Goal: Task Accomplishment & Management: Manage account settings

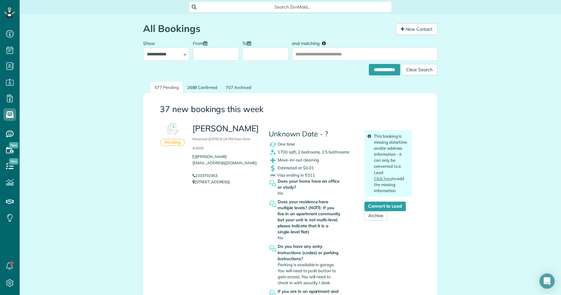
scroll to position [3, 3]
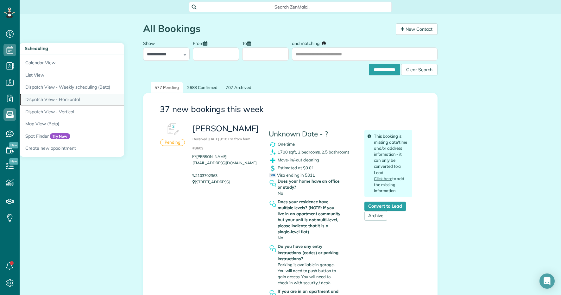
click at [55, 96] on link "Dispatch View - Horizontal" at bounding box center [99, 99] width 158 height 12
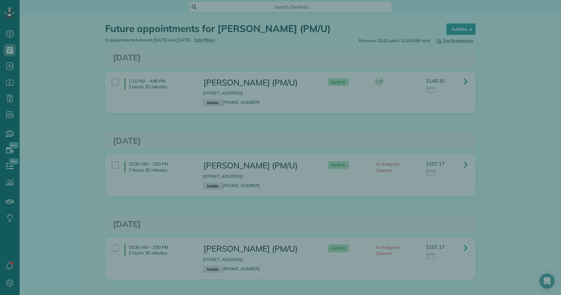
scroll to position [3, 3]
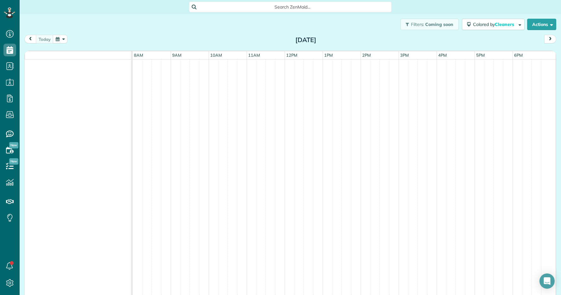
scroll to position [3, 3]
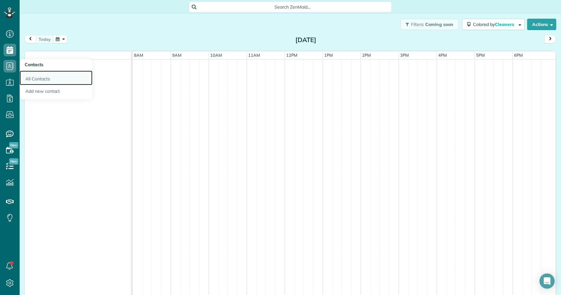
click at [50, 75] on link "All Contacts" at bounding box center [56, 78] width 73 height 15
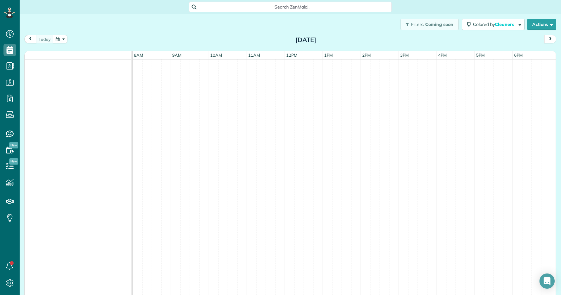
scroll to position [3, 3]
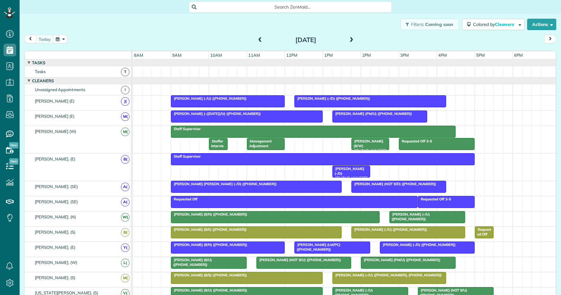
scroll to position [3, 3]
click at [57, 41] on button "button" at bounding box center [60, 39] width 15 height 9
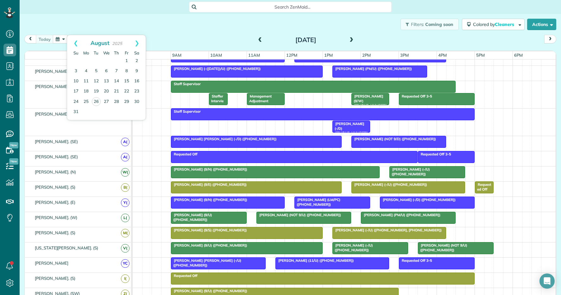
scroll to position [0, 0]
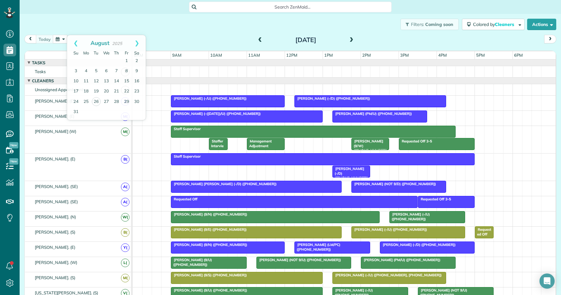
click at [352, 41] on span at bounding box center [351, 40] width 7 height 6
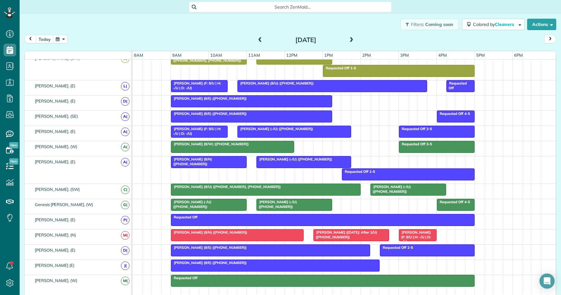
scroll to position [332, 0]
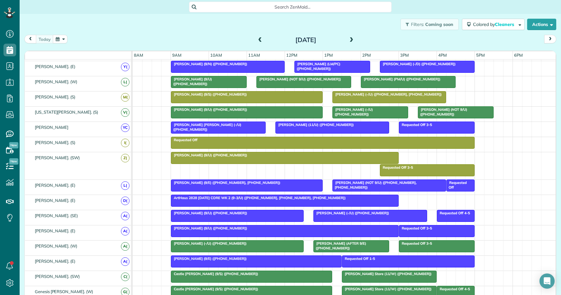
scroll to position [345, 0]
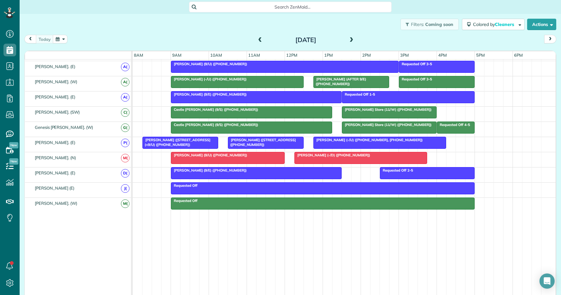
click at [348, 43] on div "[DATE]" at bounding box center [305, 40] width 101 height 10
click at [353, 40] on span at bounding box center [351, 40] width 7 height 6
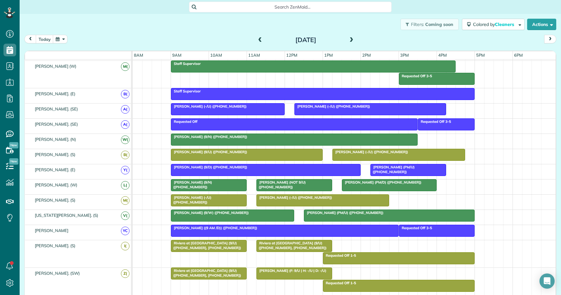
scroll to position [0, 0]
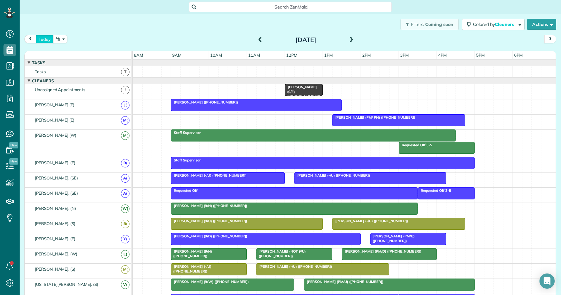
click at [42, 40] on button "today" at bounding box center [45, 39] width 18 height 9
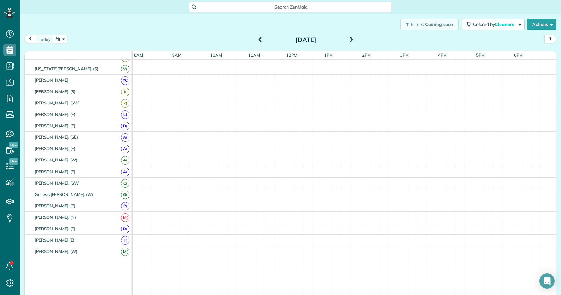
scroll to position [224, 0]
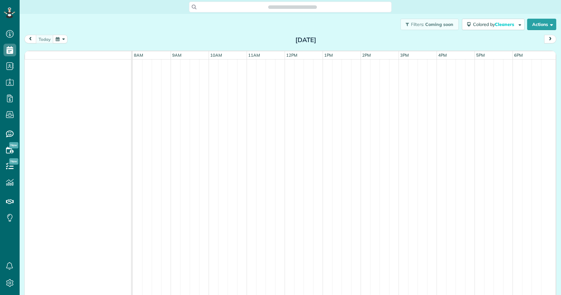
scroll to position [3, 3]
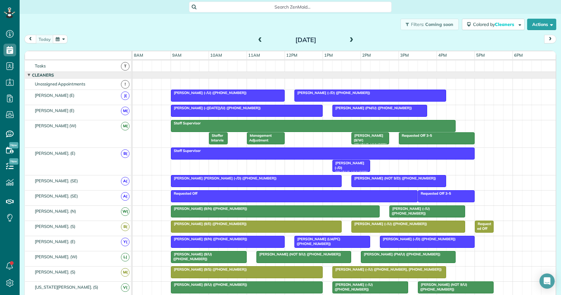
scroll to position [88, 0]
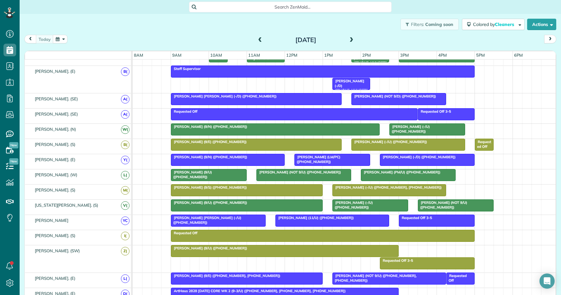
click at [266, 145] on div at bounding box center [256, 144] width 170 height 11
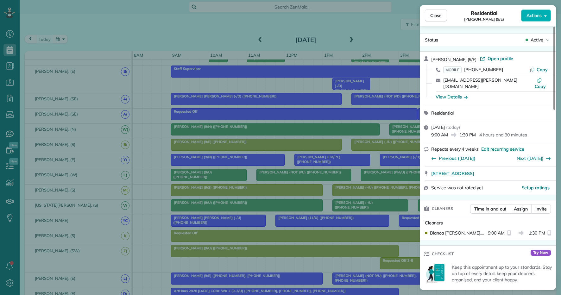
scroll to position [489, 0]
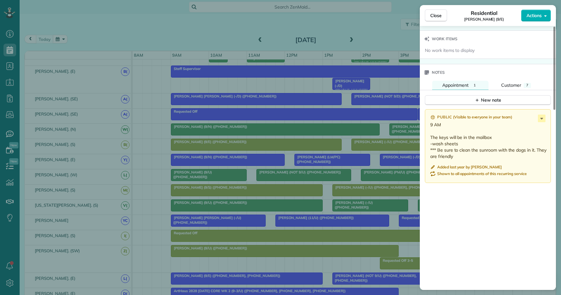
click at [245, 75] on div "Close Residential Alyssa Moore (9/E) Actions Status Active Alyssa Moore (9/E) ·…" at bounding box center [280, 147] width 561 height 295
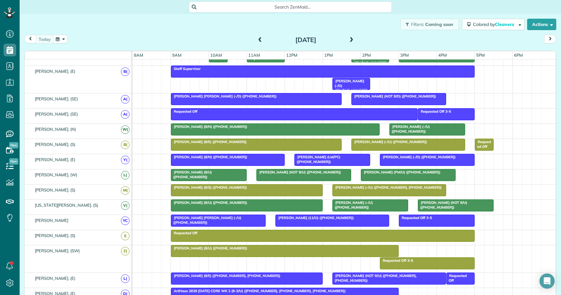
click at [238, 143] on div "[PERSON_NAME] (9/E) ([PHONE_NUMBER])" at bounding box center [256, 142] width 167 height 4
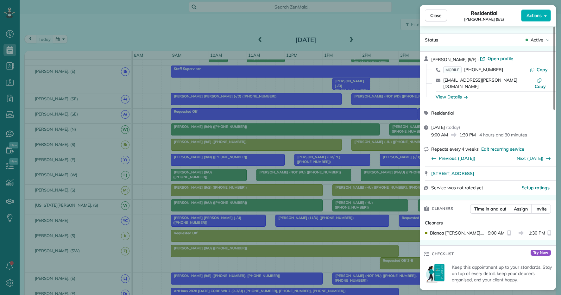
click at [172, 158] on div "Close Residential Alyssa Moore (9/E) Actions Status Active Alyssa Moore (9/E) ·…" at bounding box center [280, 147] width 561 height 295
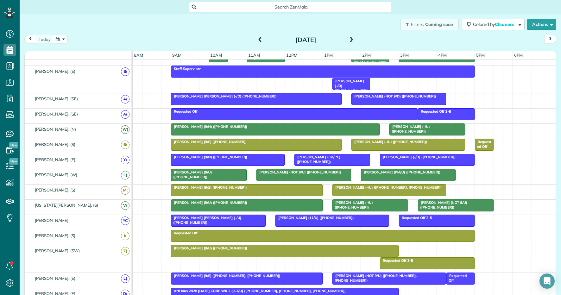
click at [192, 144] on span "Alyssa Moore (9/E) (+14695091947)" at bounding box center [209, 142] width 76 height 4
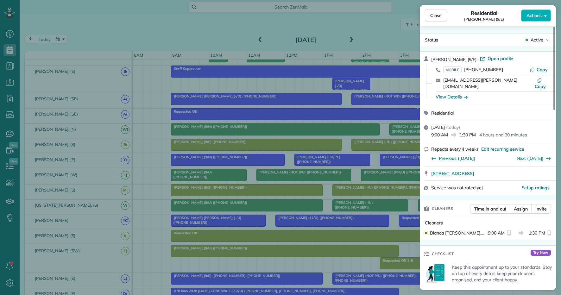
scroll to position [437, 0]
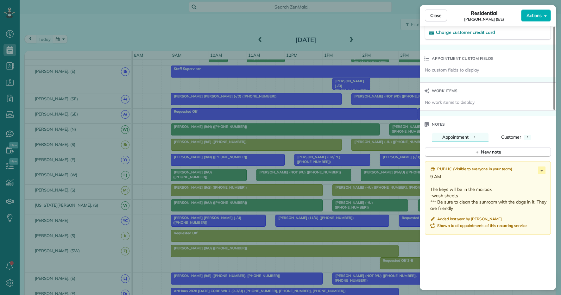
click at [306, 183] on div "Close Residential Alyssa Moore (9/E) Actions Status Active Alyssa Moore (9/E) ·…" at bounding box center [280, 147] width 561 height 295
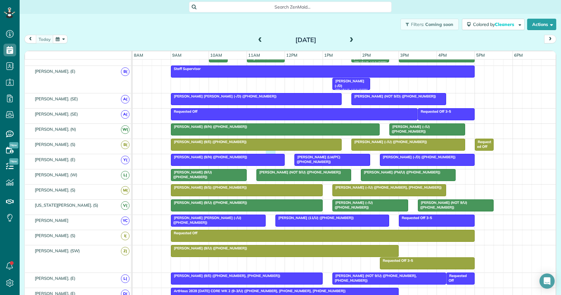
click at [275, 152] on div "Alyssa Moore (9/E) (+14695091947) Requested Off Sawyer Smith (-/U) (+1817907211…" at bounding box center [344, 146] width 423 height 15
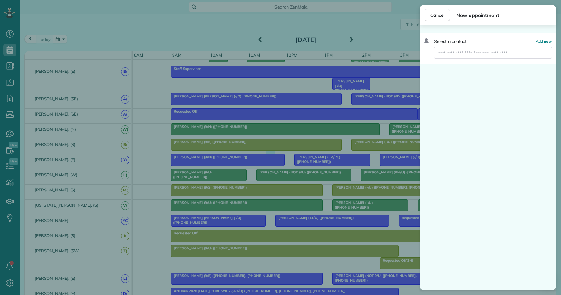
click at [267, 160] on div "Cancel New appointment Select a contact Add new" at bounding box center [280, 147] width 561 height 295
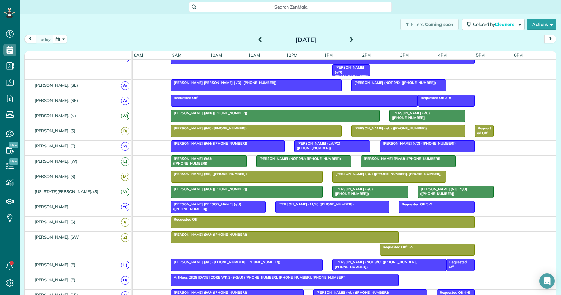
scroll to position [102, 0]
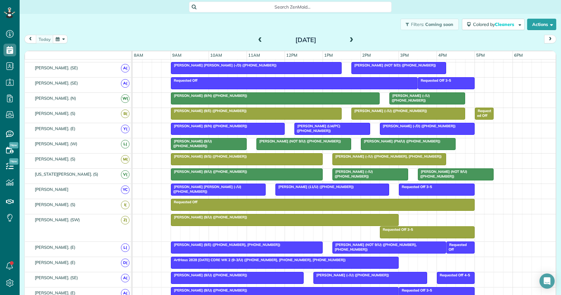
click at [252, 127] on div "[PERSON_NAME] (9/N) ([PHONE_NUMBER])" at bounding box center [228, 126] width 110 height 4
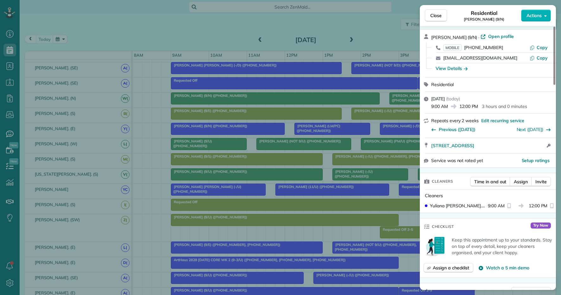
click at [262, 172] on div "Close Residential Sarah Crow (9/N) Actions Status Active Sarah Crow (9/N) · Ope…" at bounding box center [280, 147] width 561 height 295
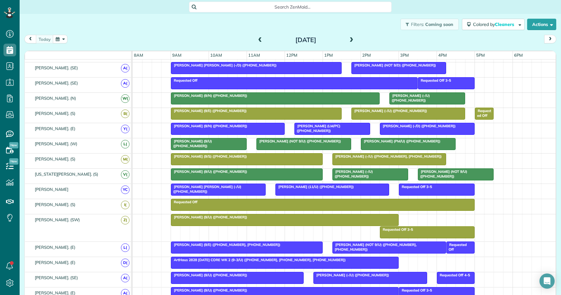
click at [207, 112] on span "[PERSON_NAME] (9/E) ([PHONE_NUMBER])" at bounding box center [209, 111] width 76 height 4
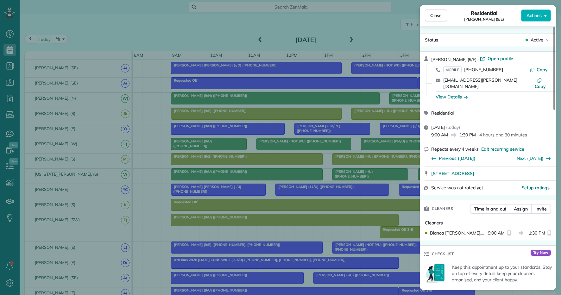
drag, startPoint x: 502, startPoint y: 68, endPoint x: 462, endPoint y: 68, distance: 39.9
click at [461, 68] on div "MOBILE (469) 509-1947" at bounding box center [486, 69] width 86 height 6
click at [128, 33] on div "Close Residential Alyssa Moore (9/E) Actions Status Active Alyssa Moore (9/E) ·…" at bounding box center [280, 147] width 561 height 295
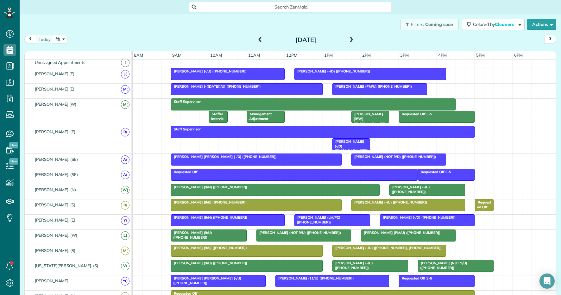
scroll to position [33, 0]
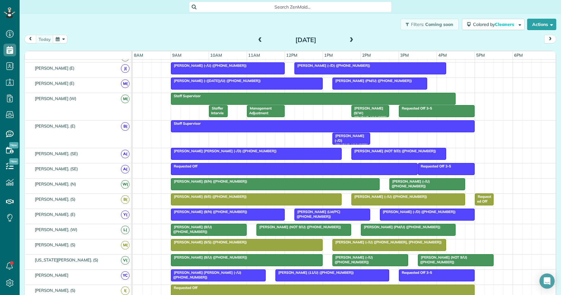
click at [60, 40] on button "button" at bounding box center [60, 39] width 15 height 9
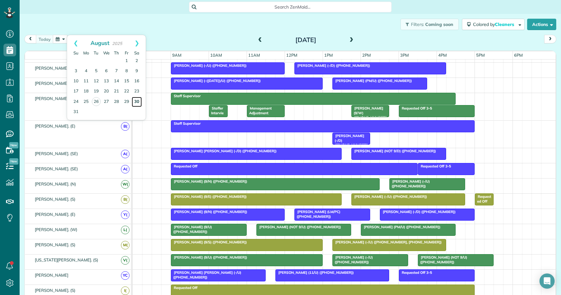
click at [138, 99] on link "30" at bounding box center [137, 102] width 10 height 10
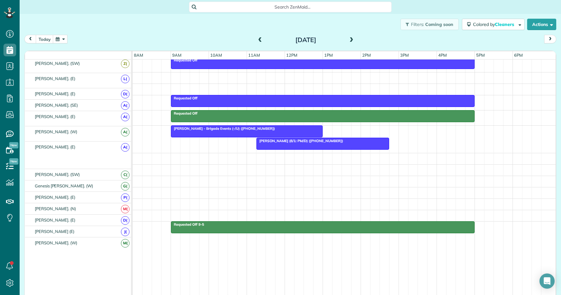
scroll to position [257, 0]
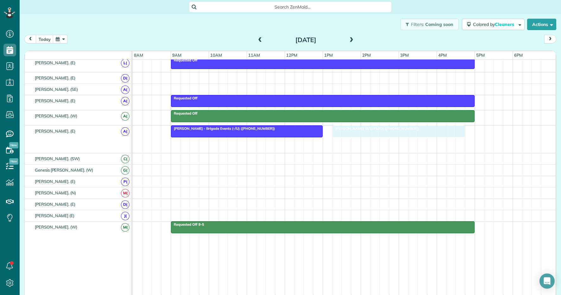
drag, startPoint x: 320, startPoint y: 142, endPoint x: 395, endPoint y: 132, distance: 75.7
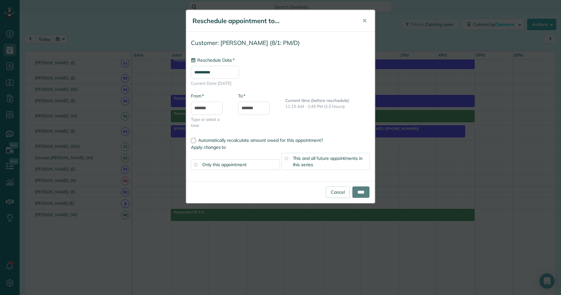
type input "**********"
click at [359, 194] on input "****" at bounding box center [360, 191] width 17 height 11
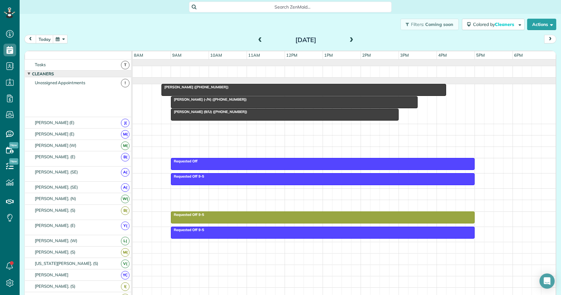
scroll to position [0, 0]
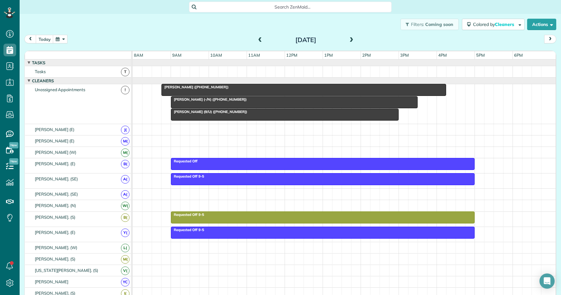
click at [157, 114] on div "Samantha Foreman (9/U) (+17045626197) Gregory Smith (-/N) (+14326642698) Nayla …" at bounding box center [344, 104] width 423 height 40
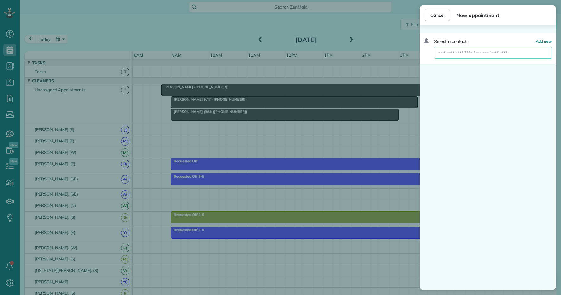
click at [472, 57] on input "text" at bounding box center [493, 52] width 118 height 11
type input "*******"
click at [494, 62] on div "federic o.siano@gmail.com" at bounding box center [560, 64] width 133 height 6
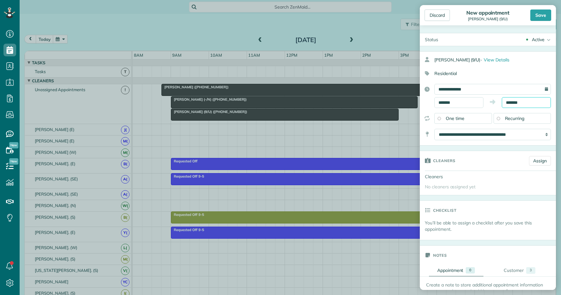
click at [512, 100] on input "*******" at bounding box center [526, 102] width 49 height 11
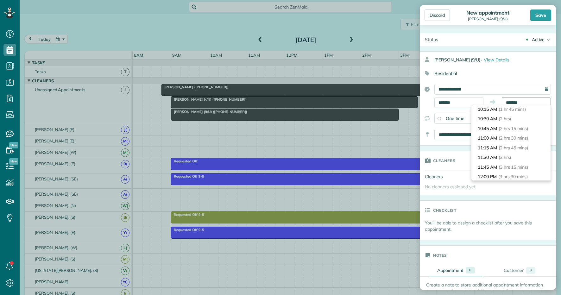
scroll to position [73, 0]
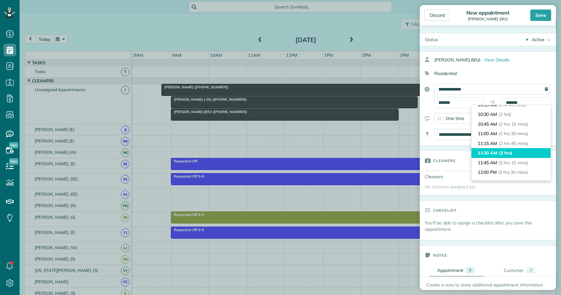
type input "********"
click at [505, 152] on span "(3 hrs)" at bounding box center [506, 153] width 14 height 6
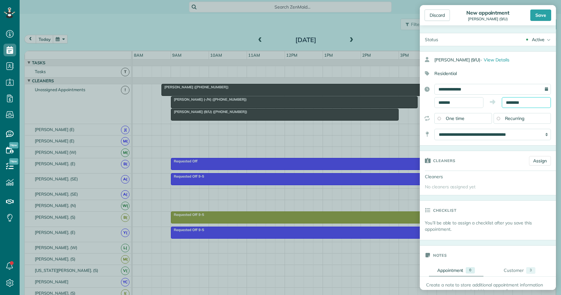
scroll to position [104, 0]
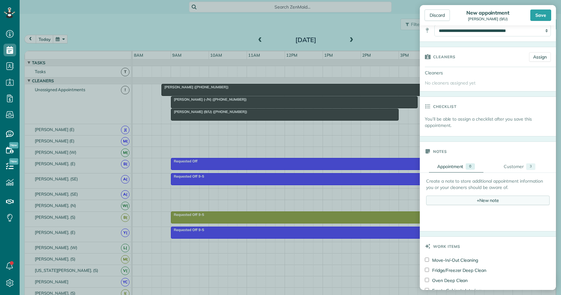
click at [466, 203] on div "+ New note" at bounding box center [487, 200] width 123 height 9
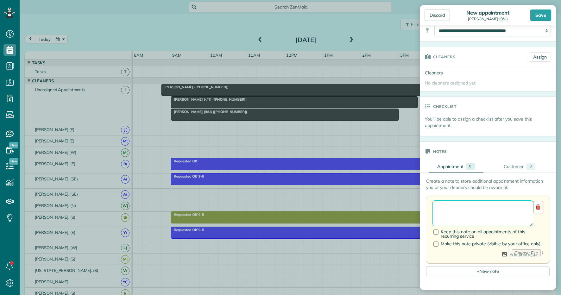
click at [459, 214] on textarea at bounding box center [482, 213] width 101 height 26
paste textarea "**********"
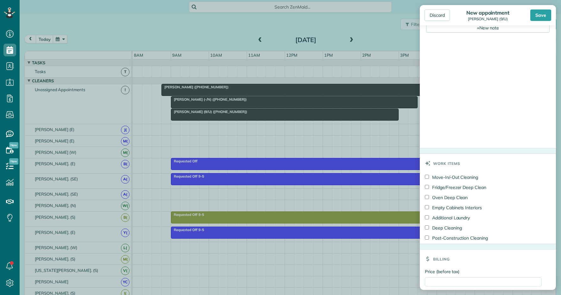
scroll to position [392, 0]
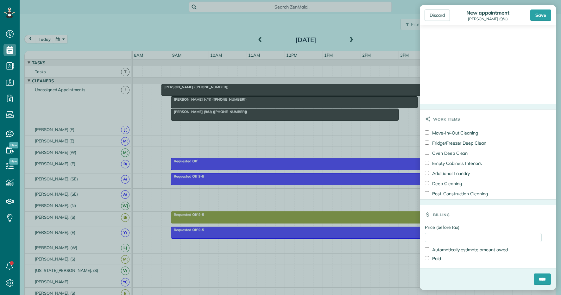
type textarea "**********"
click at [444, 236] on input "Price (before tax)" at bounding box center [483, 237] width 117 height 9
type input "***"
click at [467, 222] on div "Billing" at bounding box center [488, 214] width 136 height 19
click at [536, 280] on input "****" at bounding box center [542, 278] width 17 height 11
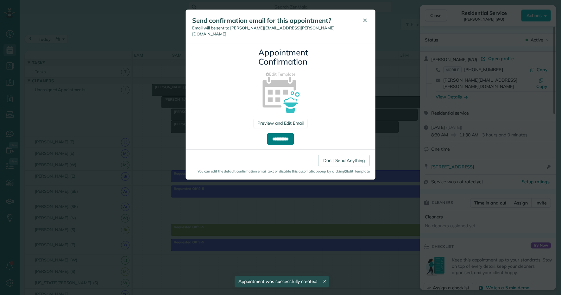
click at [270, 133] on input "**********" at bounding box center [280, 138] width 27 height 11
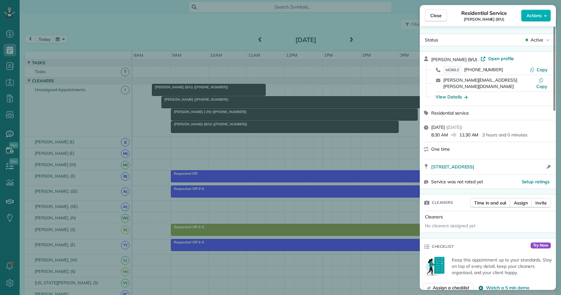
click at [194, 153] on div "Close Residential Service Federico Siano (9/U) Actions Status Active Federico S…" at bounding box center [280, 147] width 561 height 295
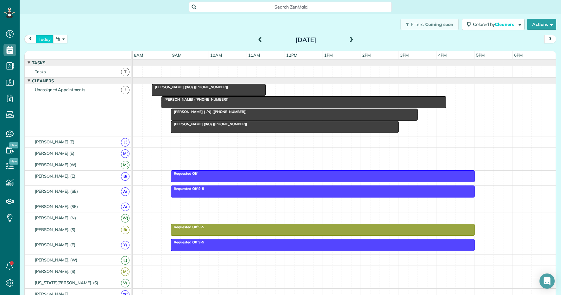
click at [42, 41] on button "today" at bounding box center [45, 39] width 18 height 9
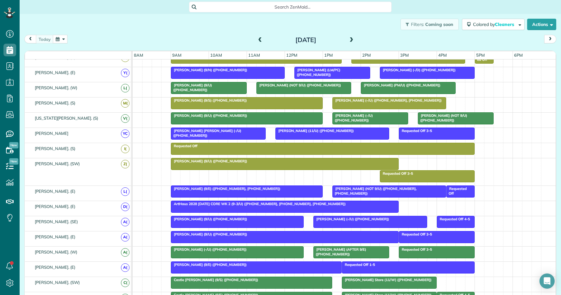
scroll to position [233, 0]
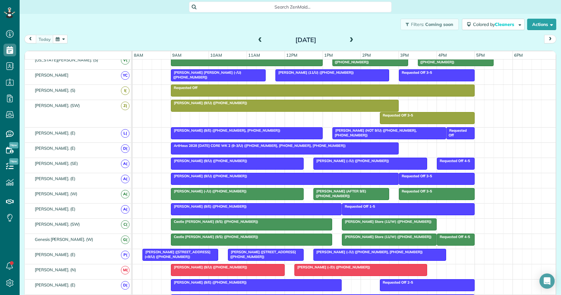
click at [196, 238] on span "Castle Chandler (9/S) (+19403911017)" at bounding box center [215, 237] width 88 height 4
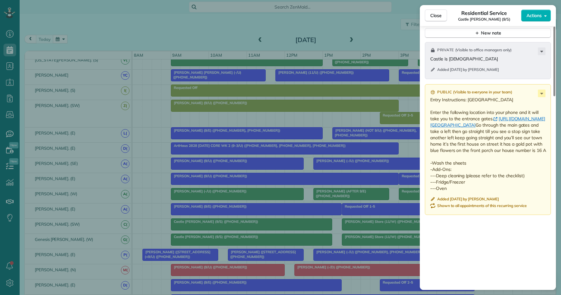
scroll to position [542, 0]
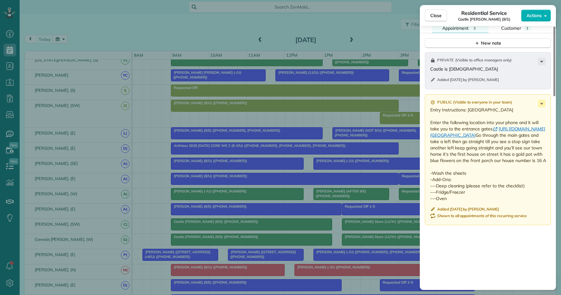
click at [89, 43] on div "Close Residential Service Castle Chandler (9/S) Actions Status Active Castle Ch…" at bounding box center [280, 147] width 561 height 295
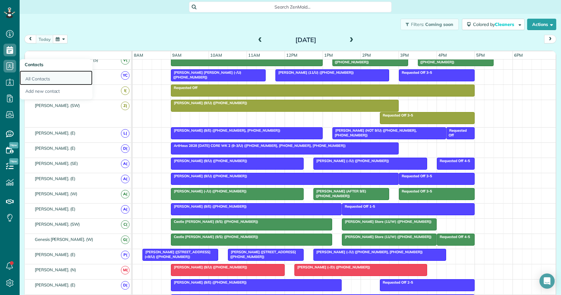
click at [32, 78] on link "All Contacts" at bounding box center [56, 78] width 73 height 15
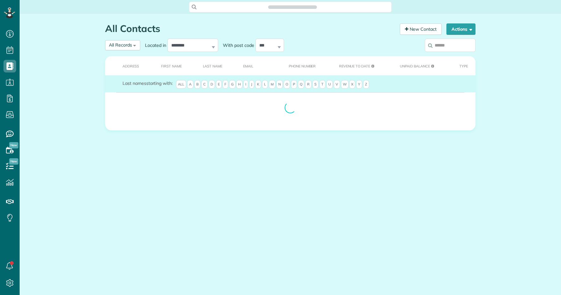
scroll to position [3, 3]
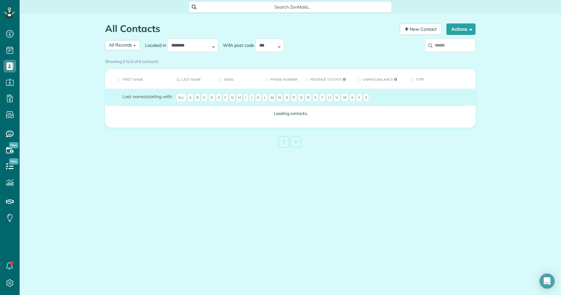
click at [458, 47] on input "search" at bounding box center [450, 45] width 51 height 13
click at [451, 56] on div "Showing 0 to 0 of 0 contacts" at bounding box center [290, 60] width 370 height 9
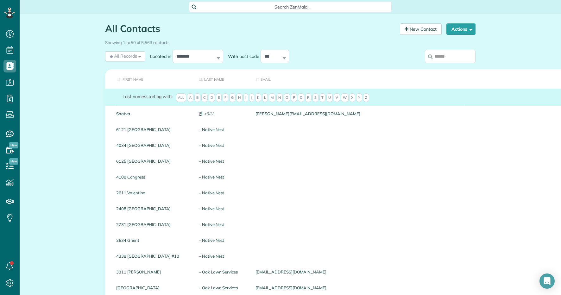
click at [448, 47] on div "Showing 1 to 50 of 5,563 contacts" at bounding box center [290, 42] width 380 height 11
click at [440, 66] on div at bounding box center [432, 57] width 85 height 19
click at [446, 56] on input "search" at bounding box center [450, 56] width 51 height 13
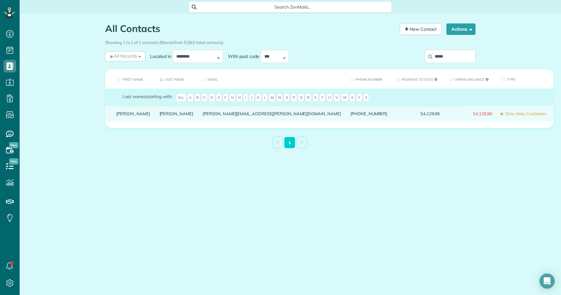
type input "*****"
click at [160, 116] on link "Siano" at bounding box center [177, 113] width 34 height 4
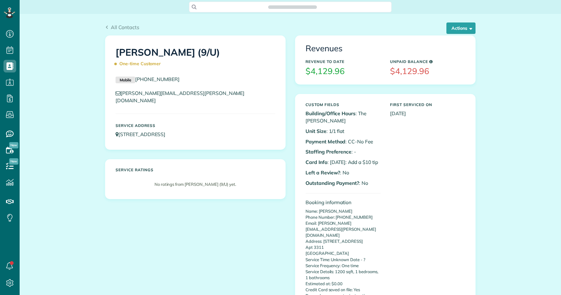
scroll to position [3, 3]
click at [454, 31] on button "Actions" at bounding box center [460, 27] width 29 height 11
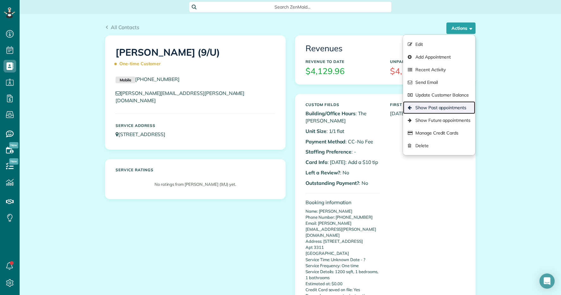
click at [449, 105] on link "Show Past appointments" at bounding box center [439, 107] width 72 height 13
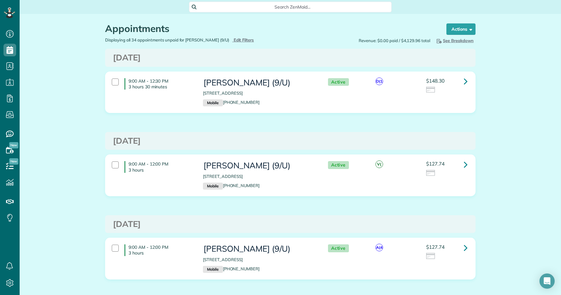
scroll to position [3, 3]
click at [467, 165] on icon at bounding box center [466, 164] width 4 height 11
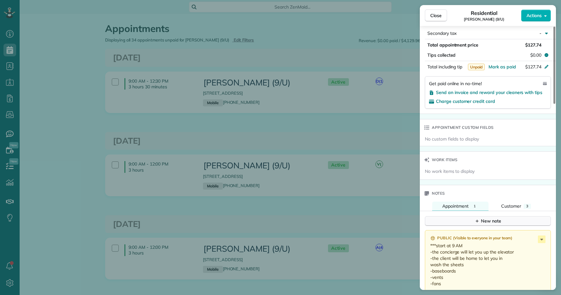
scroll to position [423, 0]
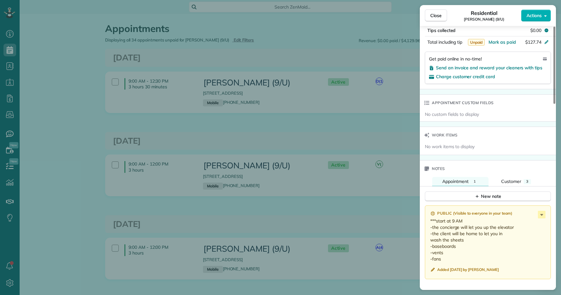
drag, startPoint x: 445, startPoint y: 251, endPoint x: 427, endPoint y: 214, distance: 41.3
click at [427, 214] on div "Public ( Visible to everyone in your team ) ***start at 9 AM -the concierge wil…" at bounding box center [488, 242] width 126 height 74
click at [100, 53] on div "Close Residential [PERSON_NAME] (9/U) Actions This appointment is linked to Pay…" at bounding box center [280, 147] width 561 height 295
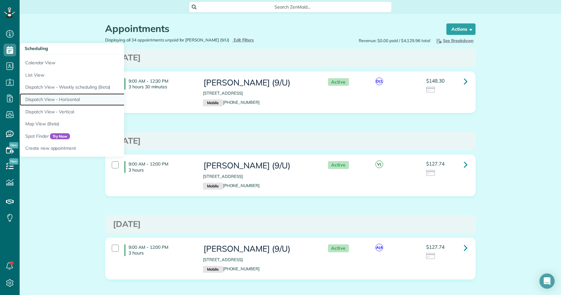
click at [62, 97] on link "Dispatch View - Horizontal" at bounding box center [99, 99] width 158 height 12
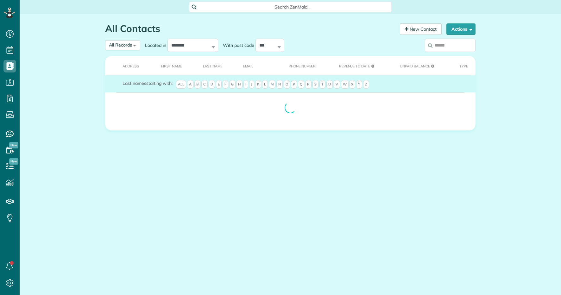
scroll to position [3, 3]
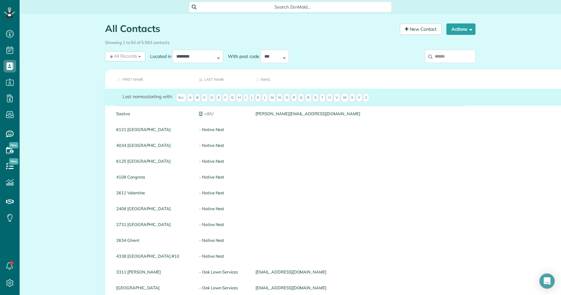
click at [448, 59] on input "search" at bounding box center [450, 56] width 51 height 13
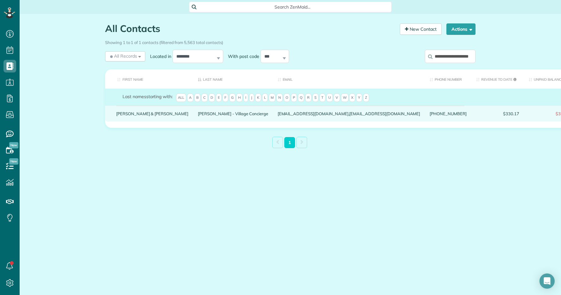
type input "**********"
click at [131, 116] on link "Andre & Courtney" at bounding box center [152, 113] width 72 height 4
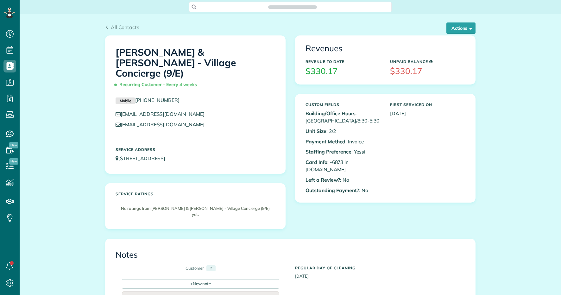
scroll to position [3, 3]
click at [458, 30] on button "Actions" at bounding box center [460, 27] width 29 height 11
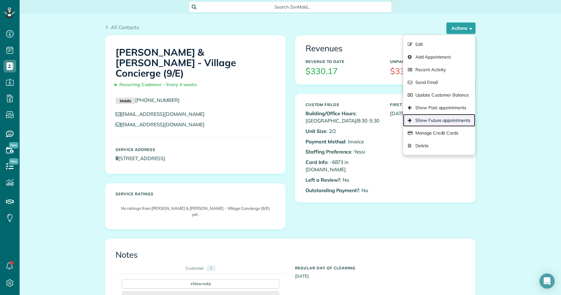
click at [439, 118] on link "Show Future appointments" at bounding box center [439, 120] width 72 height 13
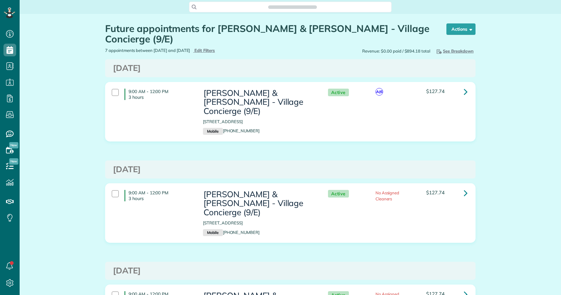
scroll to position [3, 3]
click at [463, 94] on link at bounding box center [465, 91] width 13 height 13
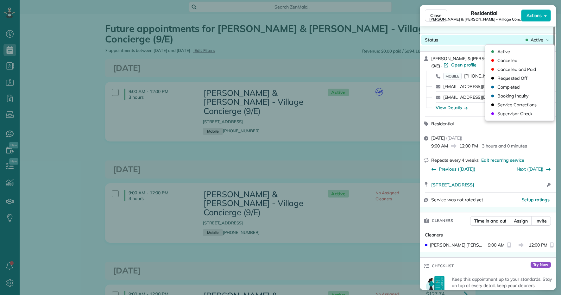
click at [538, 41] on span "Active" at bounding box center [536, 40] width 13 height 6
click at [521, 63] on div "Cancelled" at bounding box center [520, 60] width 64 height 9
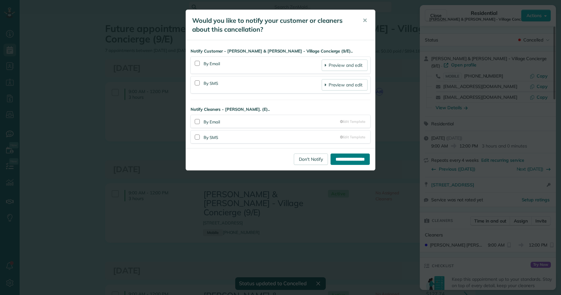
click at [342, 158] on input "**********" at bounding box center [349, 159] width 39 height 11
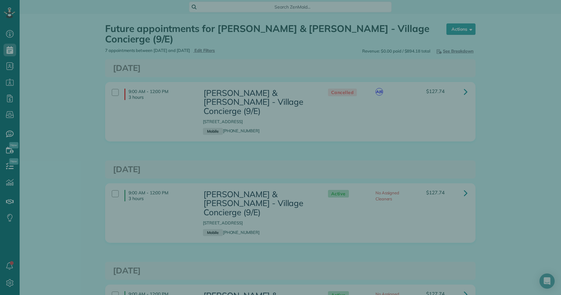
scroll to position [3, 3]
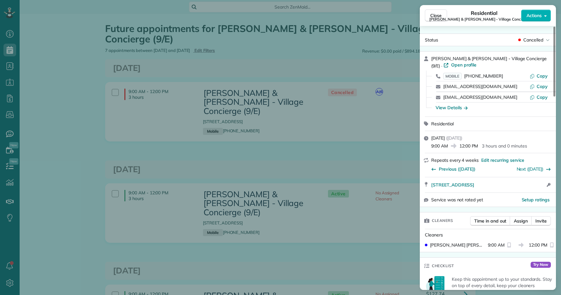
click at [12, 77] on div "Close Residential Andre & Courtney Morrall - Village Concierge (9/E) Actions St…" at bounding box center [280, 147] width 561 height 295
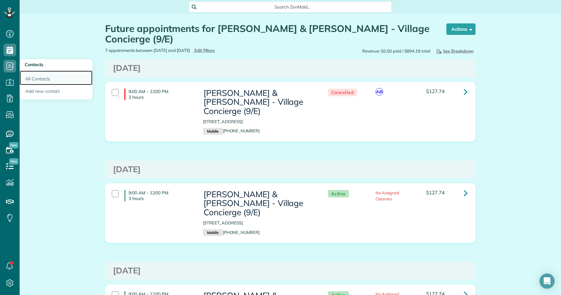
click at [56, 77] on link "All Contacts" at bounding box center [56, 78] width 73 height 15
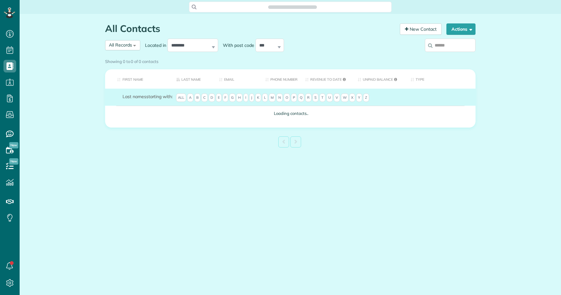
scroll to position [3, 3]
click at [449, 46] on input "search" at bounding box center [450, 45] width 51 height 13
paste input "**********"
type input "**********"
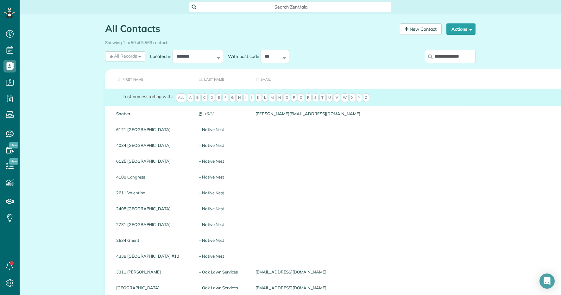
click at [452, 59] on input "**********" at bounding box center [450, 56] width 51 height 13
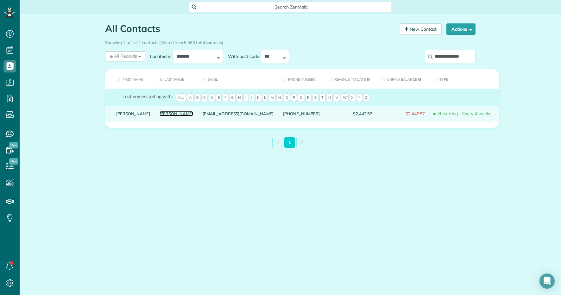
click at [160, 116] on link "Bhargava" at bounding box center [177, 113] width 34 height 4
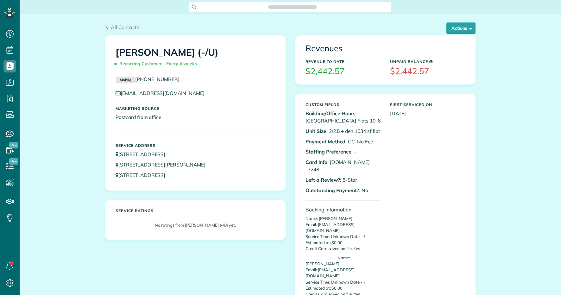
scroll to position [3, 3]
click at [461, 29] on button "Actions" at bounding box center [460, 27] width 29 height 11
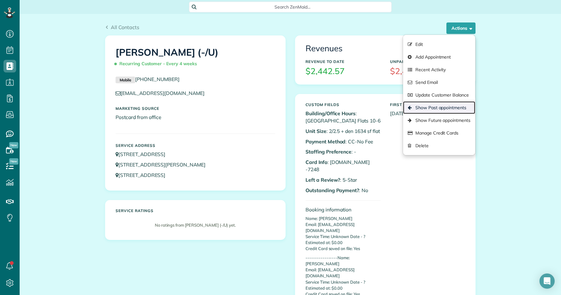
click at [433, 110] on link "Show Past appointments" at bounding box center [439, 107] width 72 height 13
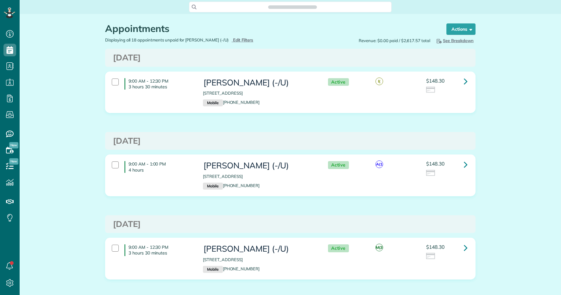
scroll to position [3, 3]
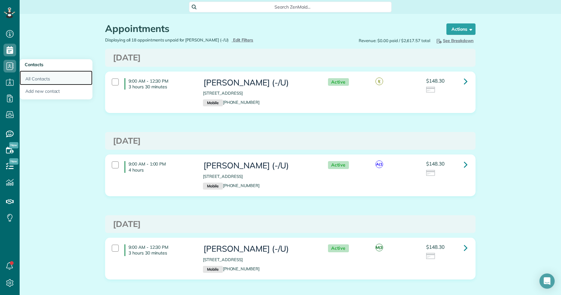
click at [48, 80] on link "All Contacts" at bounding box center [56, 78] width 73 height 15
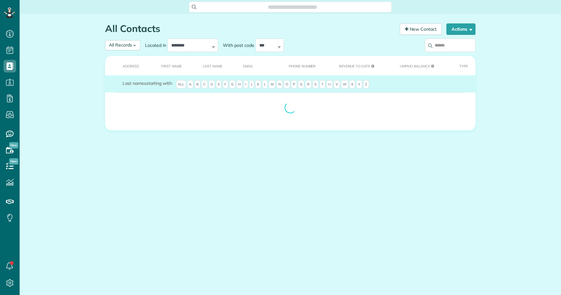
scroll to position [3, 3]
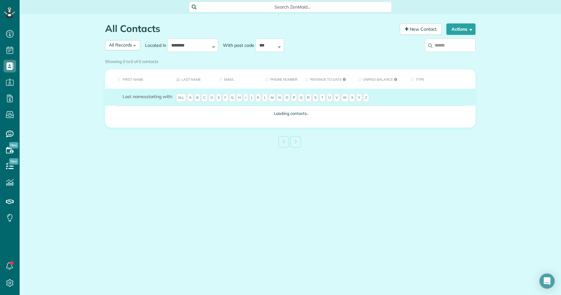
click at [440, 43] on input "search" at bounding box center [450, 45] width 51 height 13
paste input "**********"
type input "**********"
click at [441, 56] on div "Showing 0 to 0 of 0 contacts" at bounding box center [290, 60] width 370 height 9
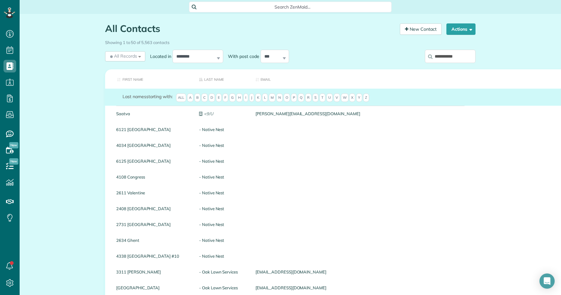
click at [460, 58] on input "**********" at bounding box center [450, 56] width 51 height 13
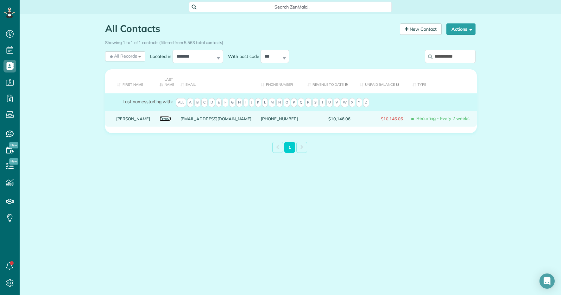
click at [160, 117] on link "Crow" at bounding box center [166, 118] width 12 height 4
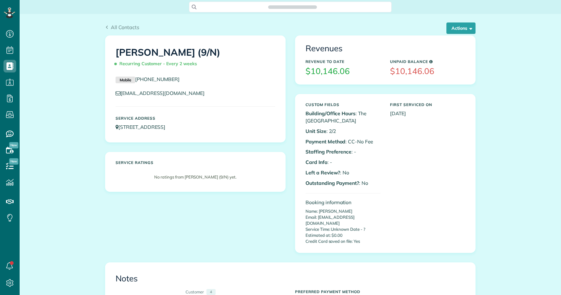
scroll to position [3, 3]
click at [458, 24] on button "Actions" at bounding box center [460, 27] width 29 height 11
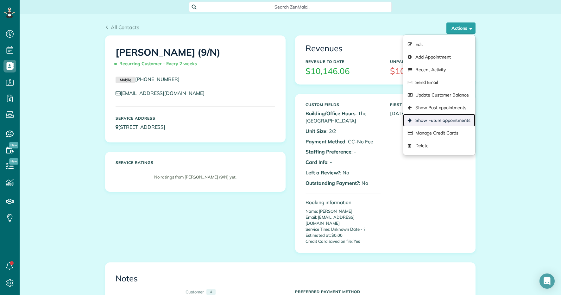
click at [434, 117] on link "Show Future appointments" at bounding box center [439, 120] width 72 height 13
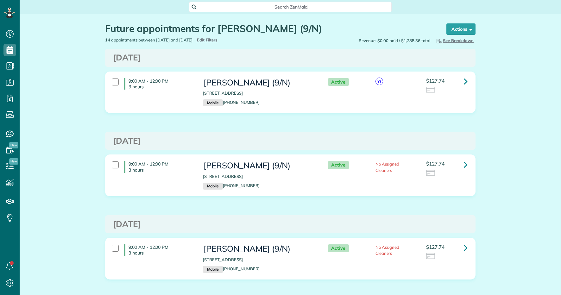
scroll to position [3, 3]
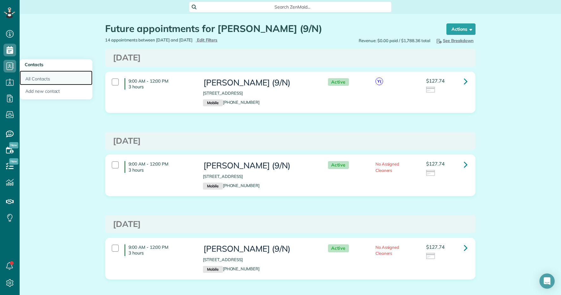
click at [41, 71] on link "All Contacts" at bounding box center [56, 78] width 73 height 15
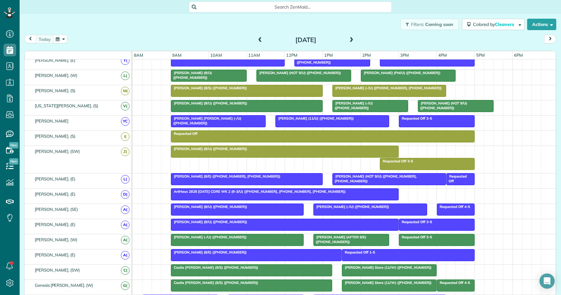
scroll to position [166, 0]
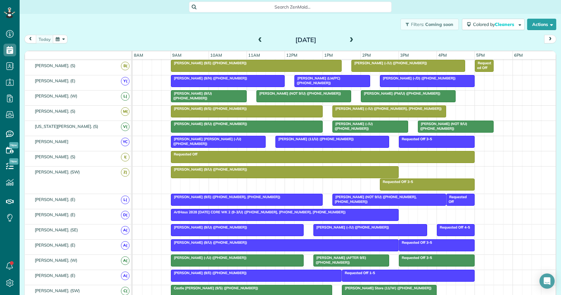
click at [235, 82] on div at bounding box center [227, 80] width 113 height 11
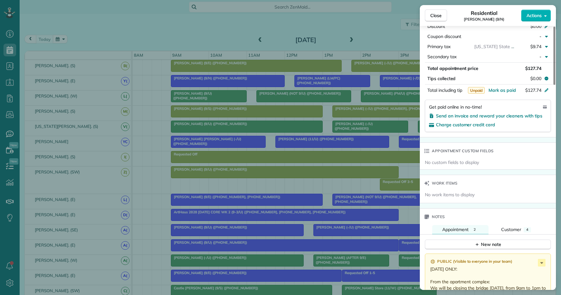
scroll to position [450, 0]
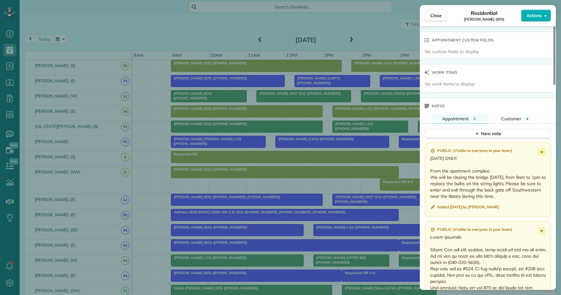
click at [234, 38] on div "Close Residential Sarah Crow (9/N) Actions Status Active Sarah Crow (9/N) · Ope…" at bounding box center [280, 147] width 561 height 295
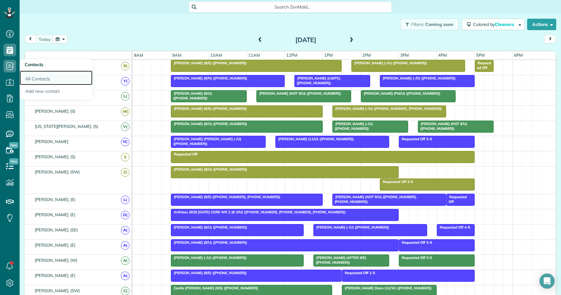
click at [35, 78] on link "All Contacts" at bounding box center [56, 78] width 73 height 15
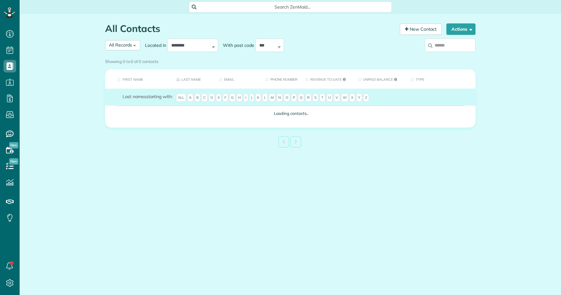
scroll to position [3, 3]
click at [436, 45] on input "search" at bounding box center [450, 45] width 51 height 13
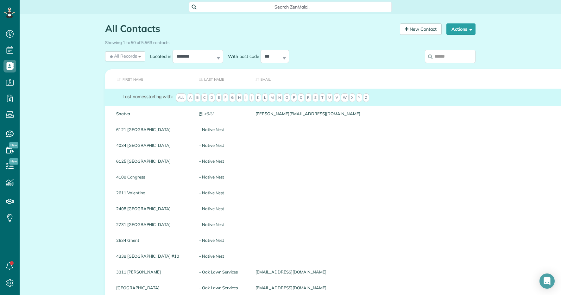
click at [439, 56] on input "search" at bounding box center [450, 56] width 51 height 13
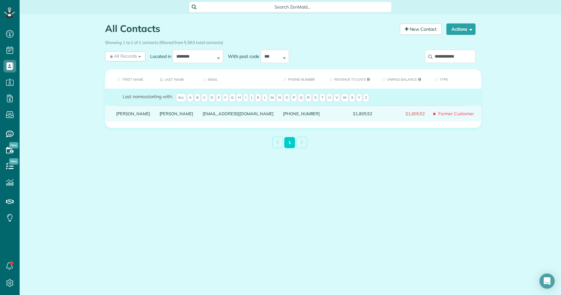
type input "**********"
click at [160, 116] on link "Turner" at bounding box center [177, 113] width 34 height 4
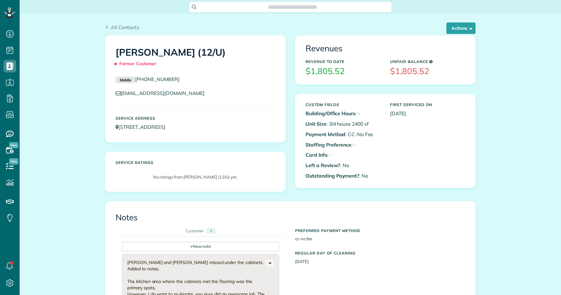
scroll to position [3, 3]
click at [458, 33] on button "Actions" at bounding box center [460, 27] width 29 height 11
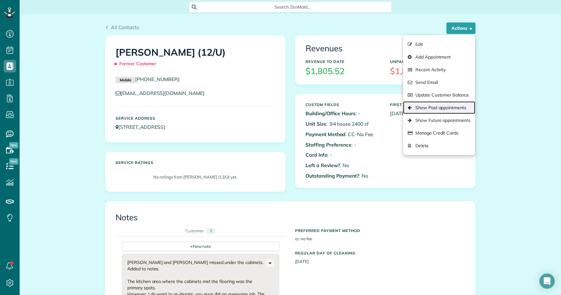
click at [430, 110] on link "Show Past appointments" at bounding box center [439, 107] width 72 height 13
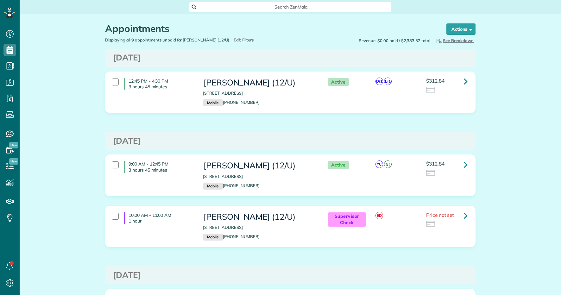
scroll to position [3, 3]
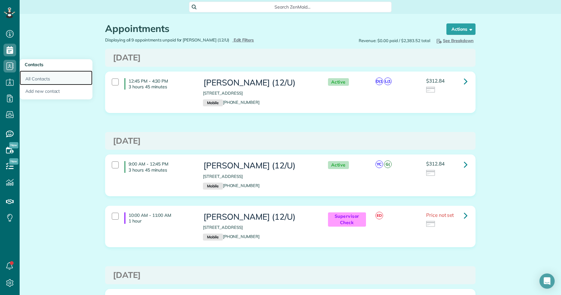
click at [36, 76] on link "All Contacts" at bounding box center [56, 78] width 73 height 15
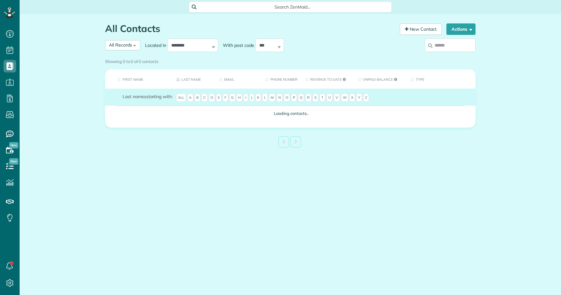
scroll to position [3, 3]
click at [436, 56] on div "Showing 0 to 0 of 0 contacts" at bounding box center [290, 60] width 370 height 9
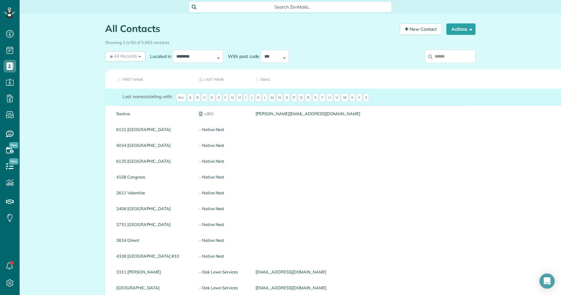
click at [439, 57] on input "search" at bounding box center [450, 56] width 51 height 13
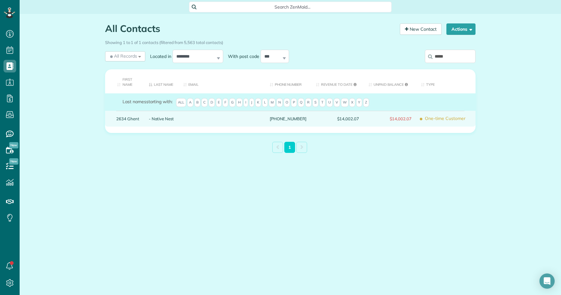
type input "*****"
click at [138, 118] on link "2634 Ghent" at bounding box center [127, 118] width 23 height 4
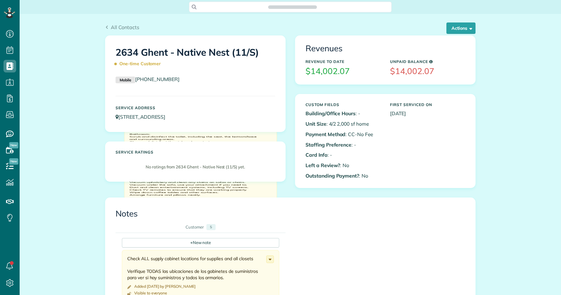
scroll to position [3, 3]
click at [454, 22] on button "Actions" at bounding box center [460, 27] width 29 height 11
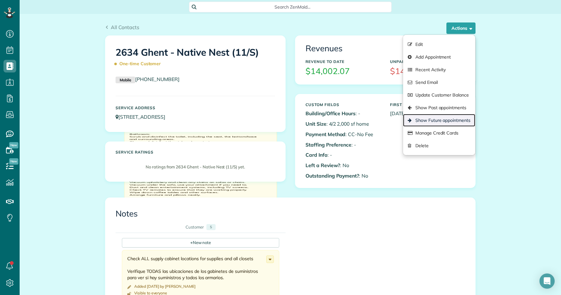
click at [427, 119] on link "Show Future appointments" at bounding box center [439, 120] width 72 height 13
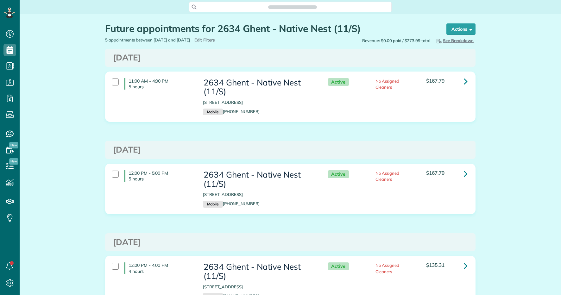
scroll to position [3, 3]
click at [467, 83] on icon at bounding box center [466, 81] width 4 height 11
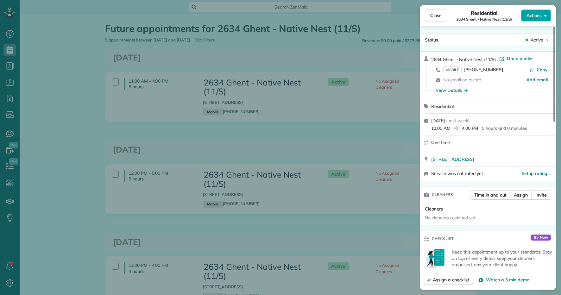
click at [538, 16] on span "Actions" at bounding box center [533, 15] width 15 height 6
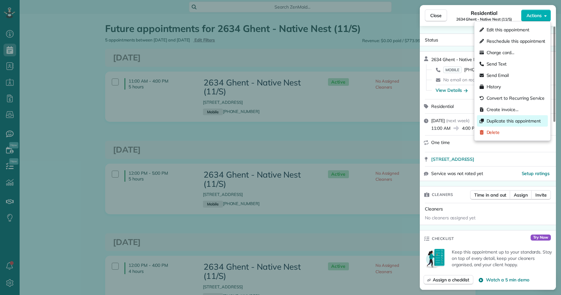
click at [502, 122] on span "Duplicate this appointment" at bounding box center [513, 121] width 54 height 6
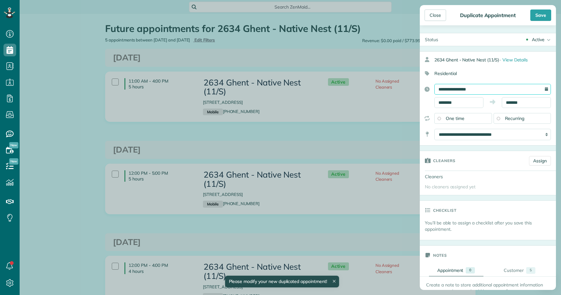
click at [490, 88] on input "**********" at bounding box center [492, 89] width 116 height 11
click at [465, 151] on link "23" at bounding box center [464, 151] width 10 height 10
type input "**********"
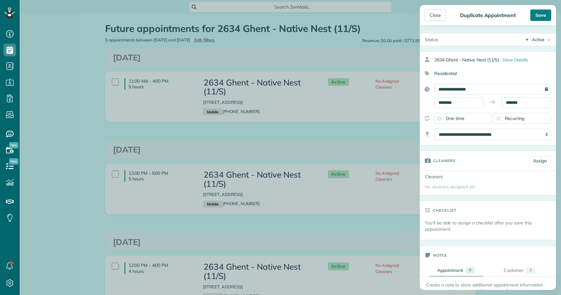
click at [543, 18] on div "Save" at bounding box center [540, 14] width 21 height 11
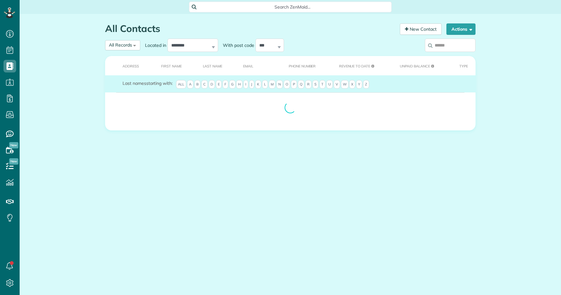
scroll to position [3, 3]
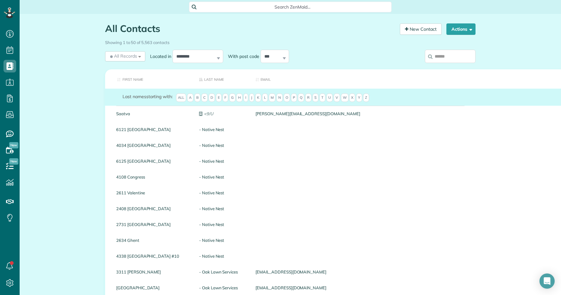
click at [443, 60] on input "search" at bounding box center [450, 56] width 51 height 13
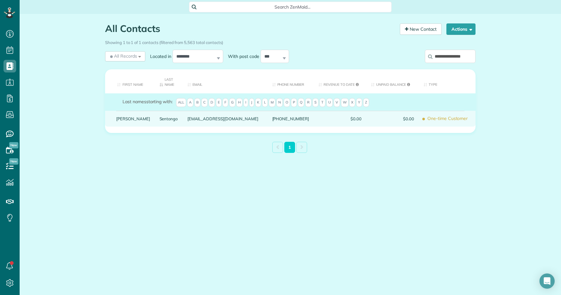
type input "**********"
click at [160, 120] on link "Sentongo" at bounding box center [169, 118] width 18 height 4
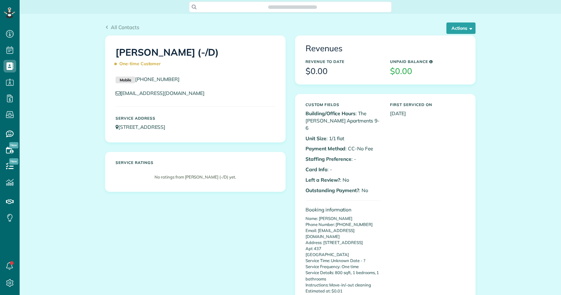
scroll to position [3, 3]
click at [458, 29] on button "Actions" at bounding box center [460, 27] width 29 height 11
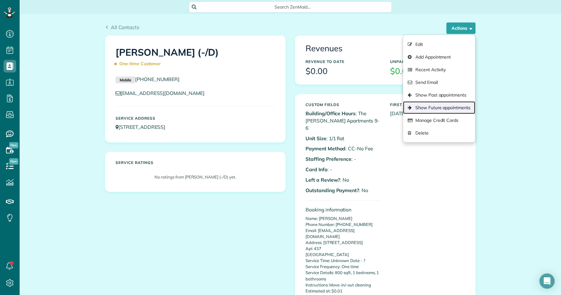
click at [431, 112] on link "Show Future appointments" at bounding box center [439, 107] width 72 height 13
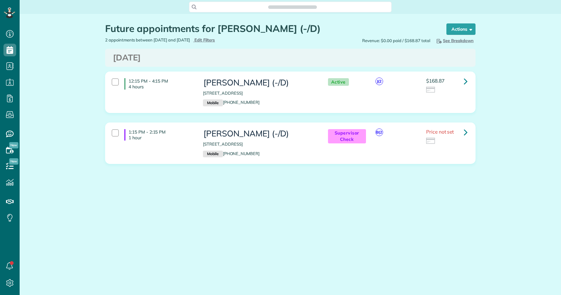
scroll to position [3, 3]
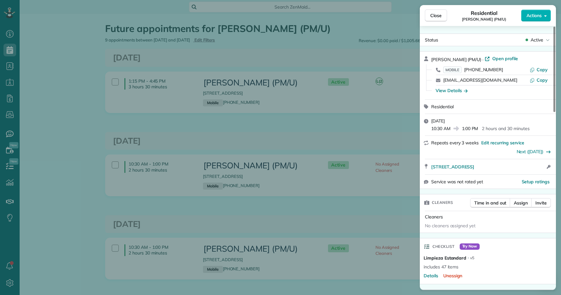
click at [82, 47] on div "Close Residential [PERSON_NAME] (PM/U) Actions Status Active [PERSON_NAME] (PM/…" at bounding box center [280, 147] width 561 height 295
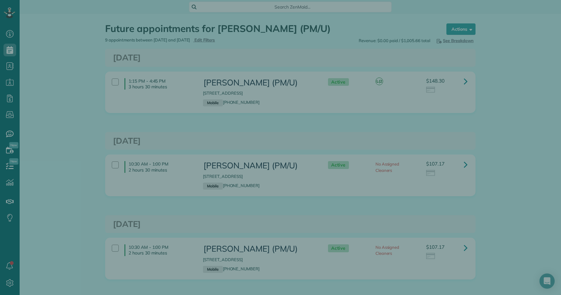
scroll to position [3, 3]
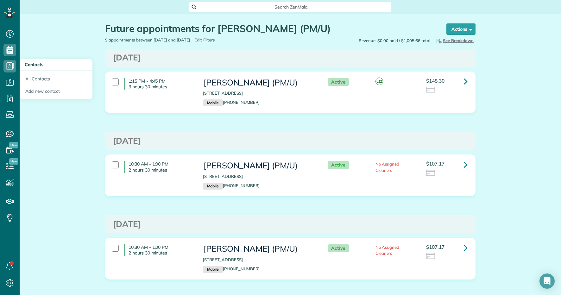
click at [41, 70] on h3 "Contacts" at bounding box center [56, 64] width 73 height 11
click at [43, 82] on link "All Contacts" at bounding box center [56, 78] width 73 height 15
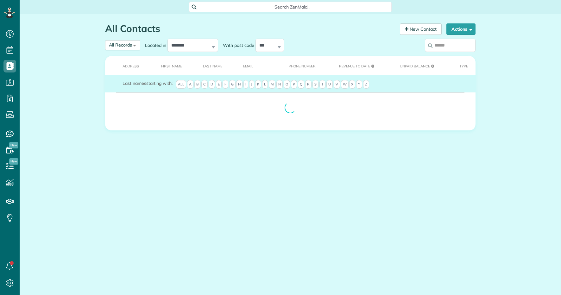
scroll to position [3, 3]
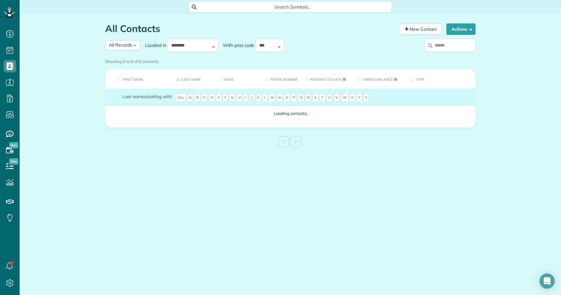
click at [453, 47] on input "search" at bounding box center [450, 45] width 51 height 13
paste input "**********"
type input "**********"
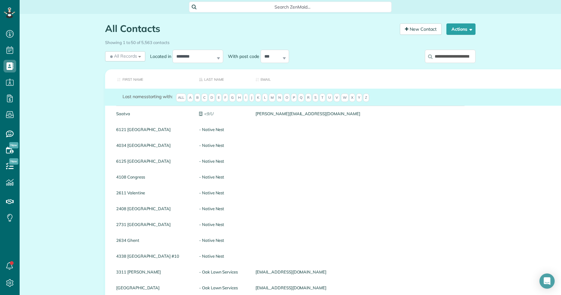
click at [453, 55] on input "**********" at bounding box center [450, 56] width 51 height 13
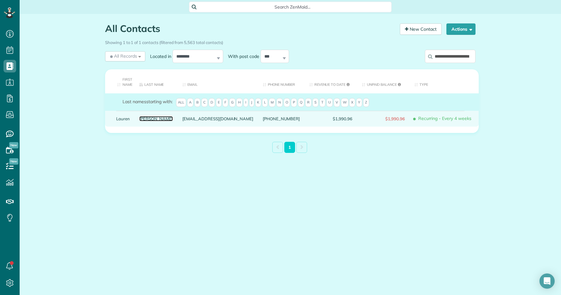
click at [148, 117] on link "ODonnell" at bounding box center [156, 118] width 34 height 4
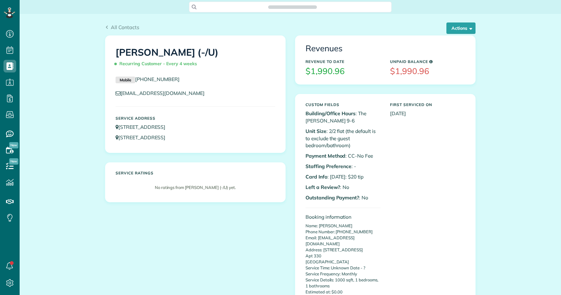
scroll to position [3, 3]
click at [456, 28] on button "Actions" at bounding box center [460, 27] width 29 height 11
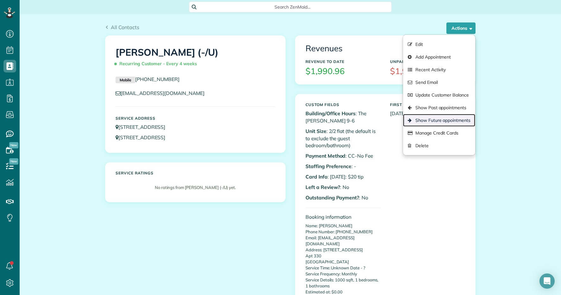
click at [443, 122] on link "Show Future appointments" at bounding box center [439, 120] width 72 height 13
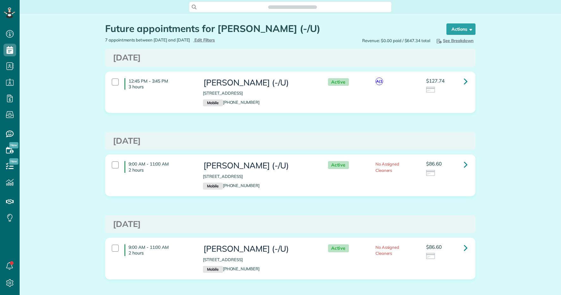
scroll to position [3, 3]
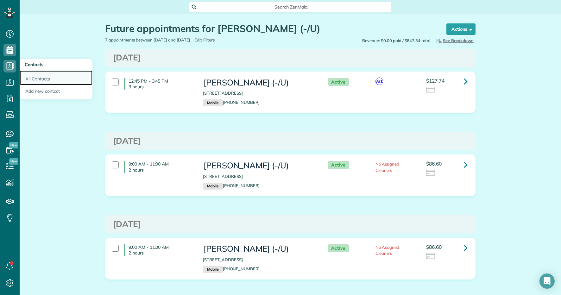
click at [37, 78] on link "All Contacts" at bounding box center [56, 78] width 73 height 15
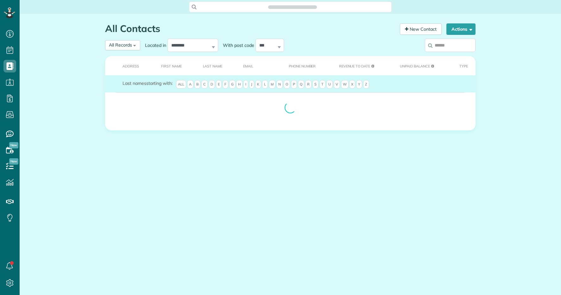
scroll to position [3, 3]
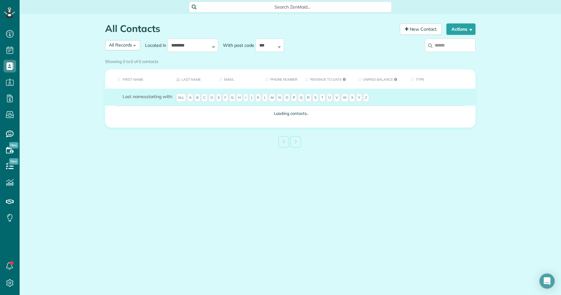
click at [440, 43] on input "search" at bounding box center [450, 45] width 51 height 13
paste input "**********"
type input "**********"
click at [451, 56] on div "Showing 0 to 0 of 0 contacts" at bounding box center [290, 61] width 380 height 11
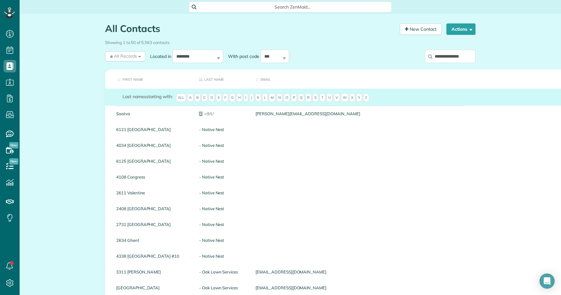
click at [454, 57] on input "**********" at bounding box center [450, 56] width 51 height 13
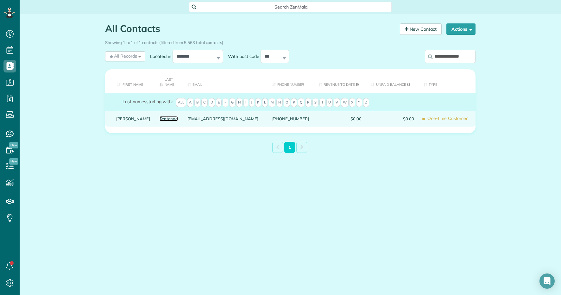
click at [160, 120] on link "Sentongo" at bounding box center [169, 118] width 18 height 4
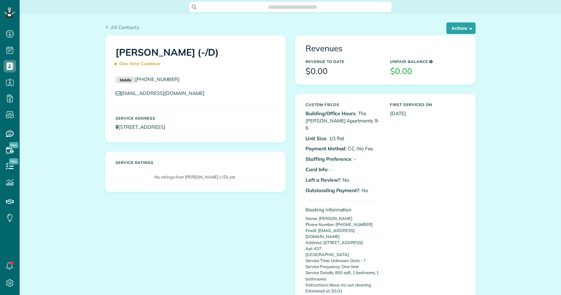
scroll to position [3, 3]
click at [465, 30] on button "Actions" at bounding box center [460, 27] width 29 height 11
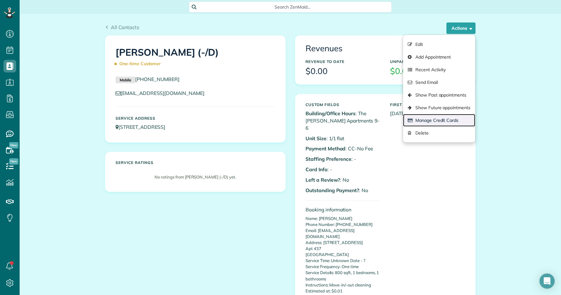
click at [449, 122] on link "Manage Credit Cards" at bounding box center [439, 120] width 72 height 13
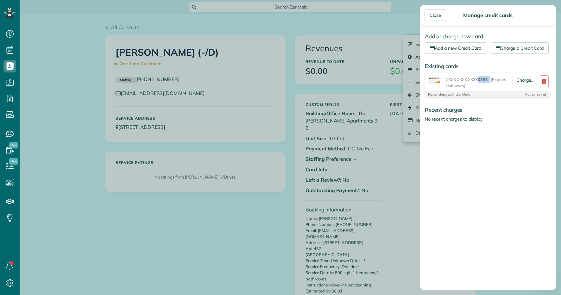
drag, startPoint x: 492, startPoint y: 81, endPoint x: 481, endPoint y: 80, distance: 10.8
click at [481, 80] on span "XXXX XXXX XXXX 0383 - (Expires Unknown)" at bounding box center [478, 82] width 64 height 13
copy span "0383"
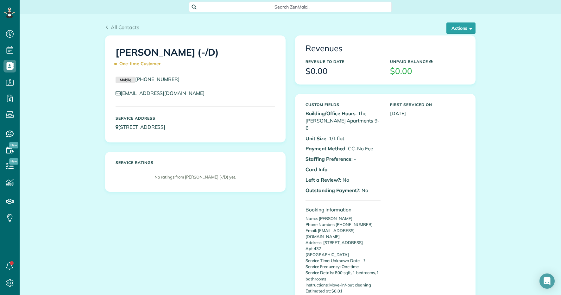
click at [390, 44] on div "Close Manage credit cards Add or charge new card Add a new Credit Card Charge a…" at bounding box center [280, 147] width 561 height 295
click at [461, 29] on button "Actions" at bounding box center [460, 27] width 29 height 11
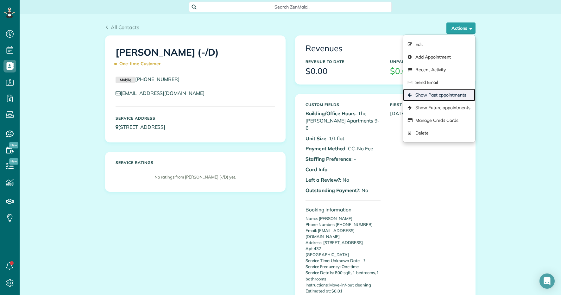
click at [441, 96] on link "Show Past appointments" at bounding box center [439, 95] width 72 height 13
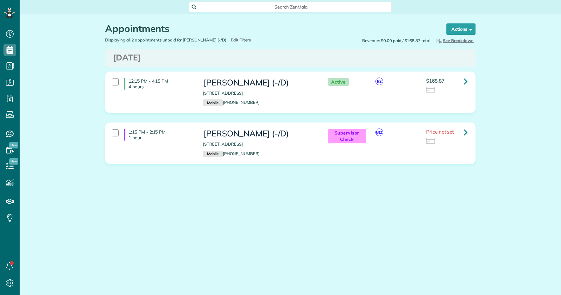
scroll to position [3, 3]
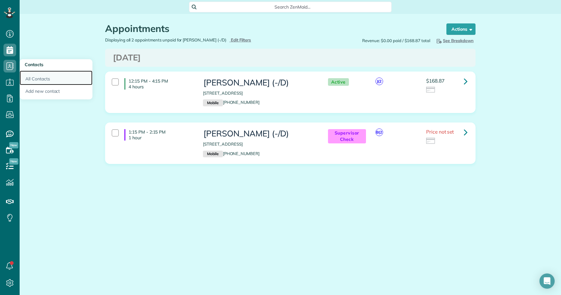
click at [41, 78] on link "All Contacts" at bounding box center [56, 78] width 73 height 15
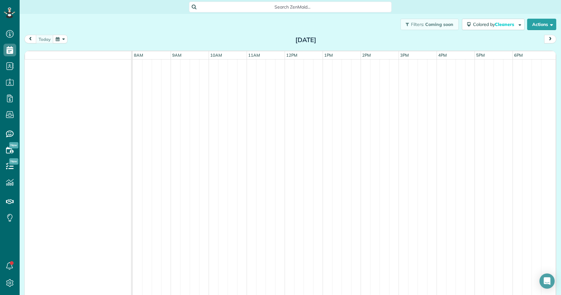
scroll to position [3, 3]
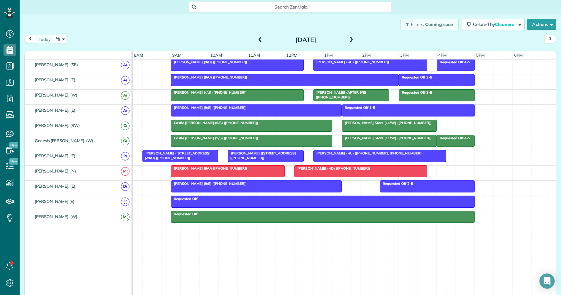
scroll to position [345, 0]
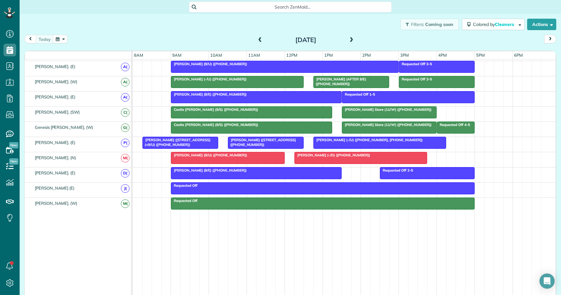
click at [352, 40] on span at bounding box center [351, 40] width 7 height 6
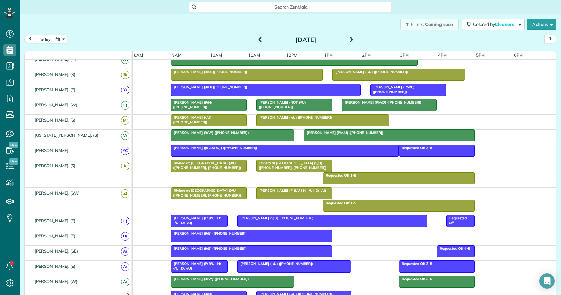
scroll to position [183, 0]
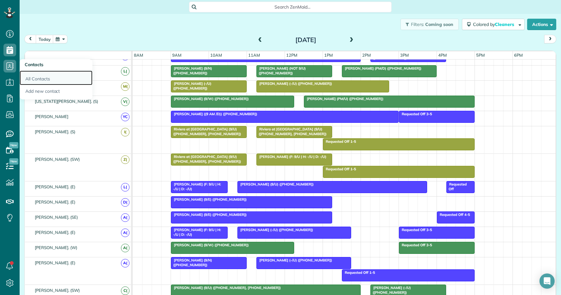
click at [51, 76] on link "All Contacts" at bounding box center [56, 78] width 73 height 15
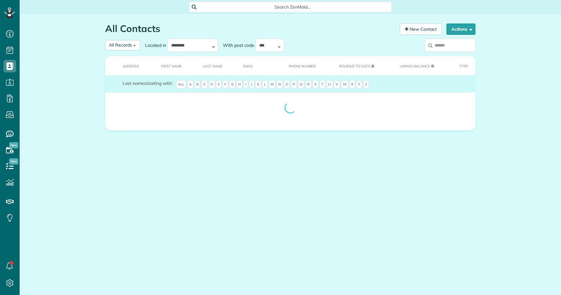
scroll to position [3, 3]
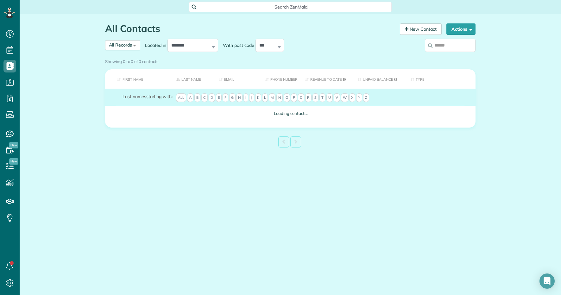
click at [448, 44] on input "search" at bounding box center [450, 45] width 51 height 13
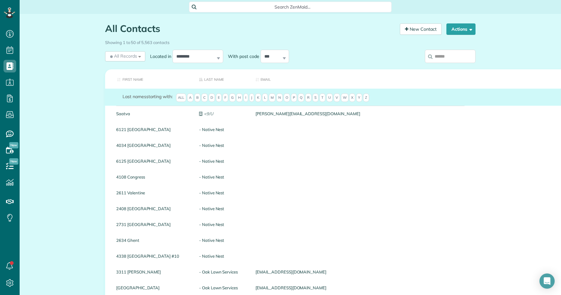
click at [456, 56] on input "search" at bounding box center [450, 56] width 51 height 13
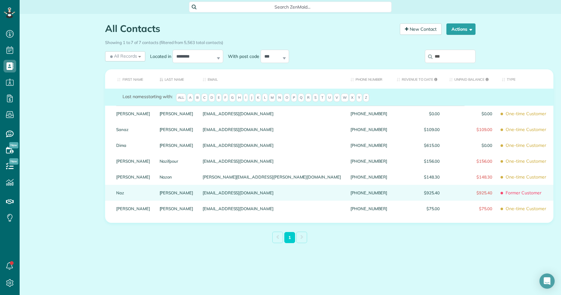
type input "***"
click at [120, 195] on link "Naz" at bounding box center [133, 193] width 34 height 4
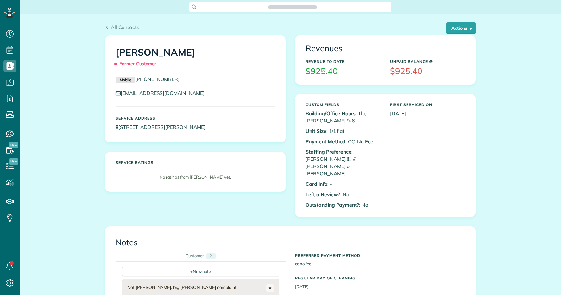
scroll to position [3, 3]
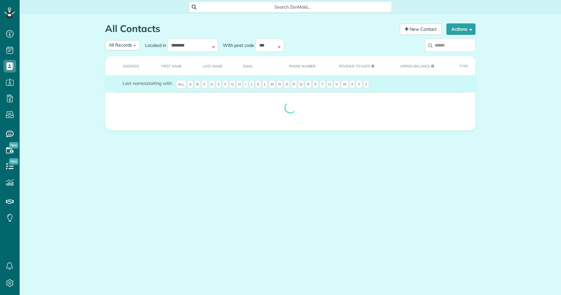
scroll to position [3, 3]
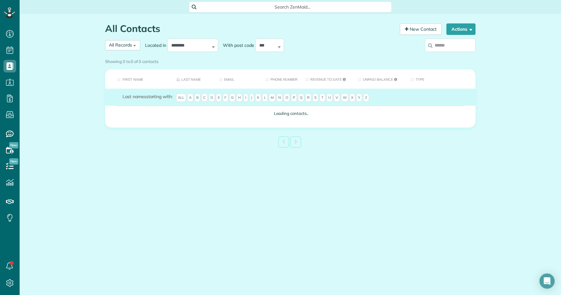
click at [445, 47] on input "search" at bounding box center [450, 45] width 51 height 13
click at [445, 56] on div "Showing 0 to 0 of 0 contacts" at bounding box center [290, 61] width 380 height 11
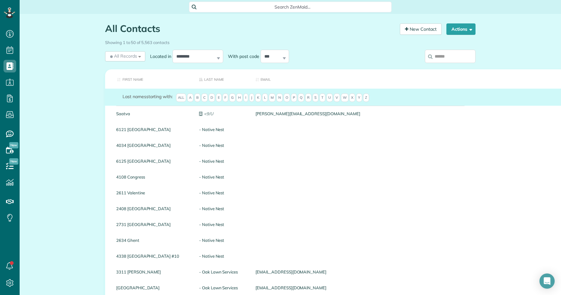
click at [445, 53] on input "search" at bounding box center [450, 56] width 51 height 13
type input "**********"
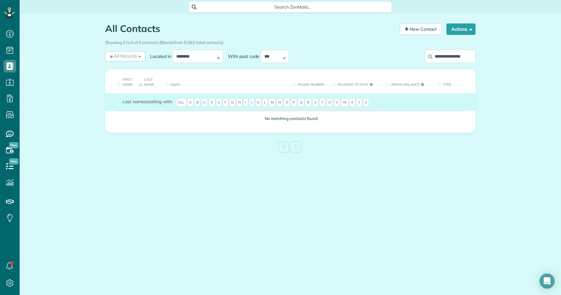
drag, startPoint x: 469, startPoint y: 56, endPoint x: 431, endPoint y: 57, distance: 38.3
click at [431, 57] on label "**********" at bounding box center [450, 56] width 51 height 16
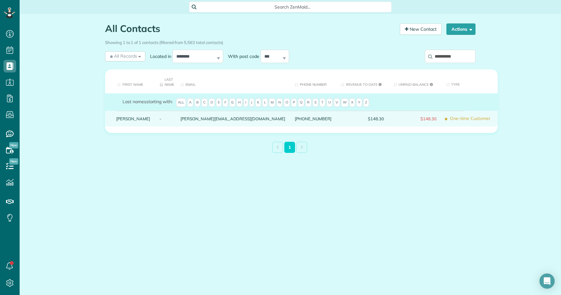
type input "**********"
click at [131, 119] on link "Bobby Lee" at bounding box center [133, 118] width 34 height 4
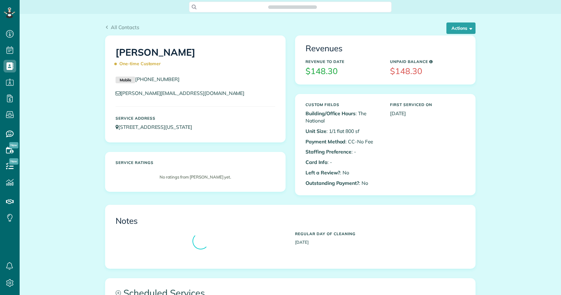
scroll to position [3, 3]
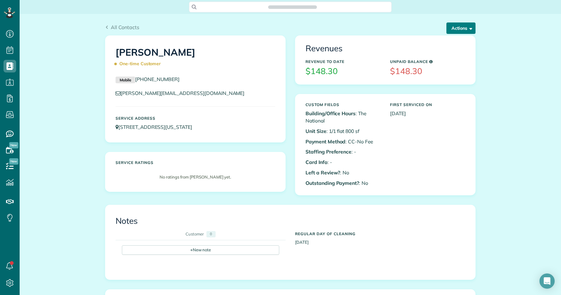
click at [464, 24] on button "Actions" at bounding box center [460, 27] width 29 height 11
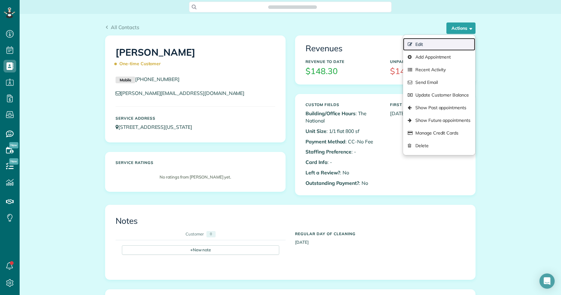
click at [455, 40] on link "Edit" at bounding box center [439, 44] width 72 height 13
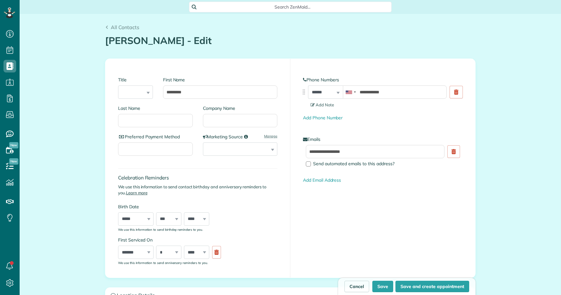
scroll to position [3, 3]
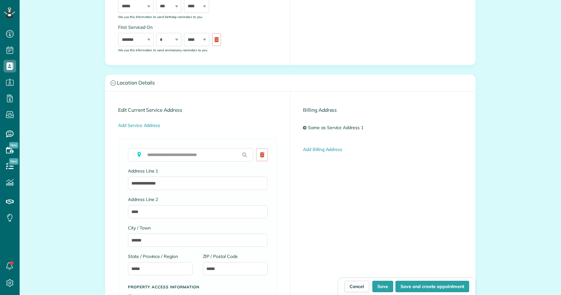
type input "**********"
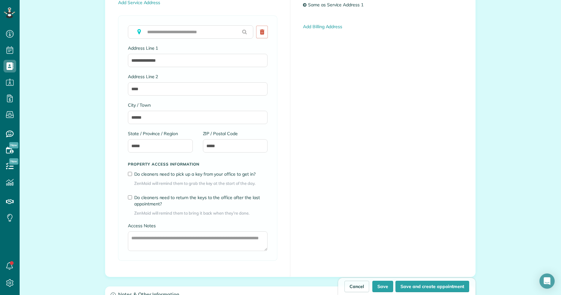
scroll to position [276, 0]
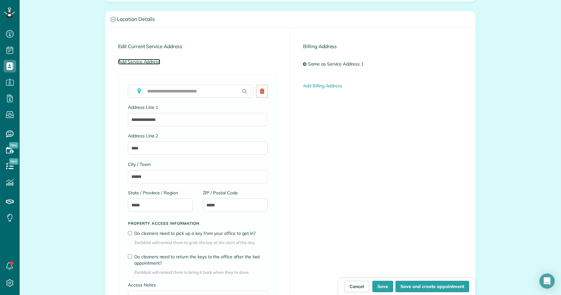
click at [150, 62] on link "Add Service Address" at bounding box center [139, 62] width 42 height 6
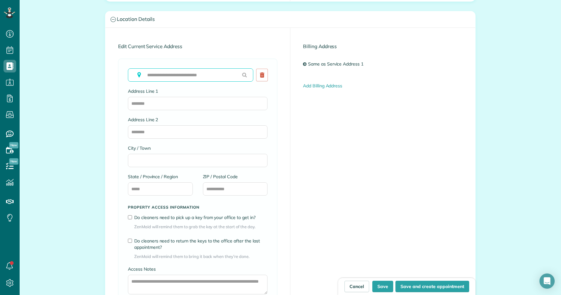
click at [149, 75] on input "text" at bounding box center [190, 74] width 125 height 13
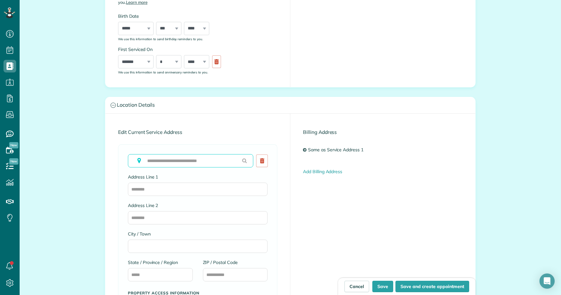
scroll to position [248, 0]
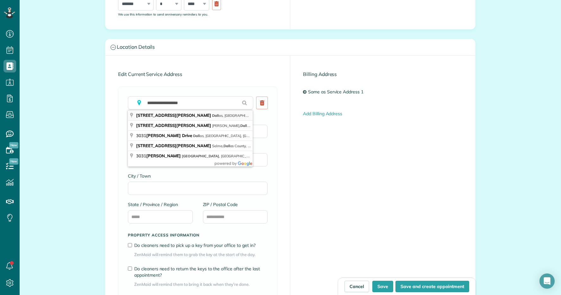
type input "**********"
type input "******"
type input "**"
type input "*****"
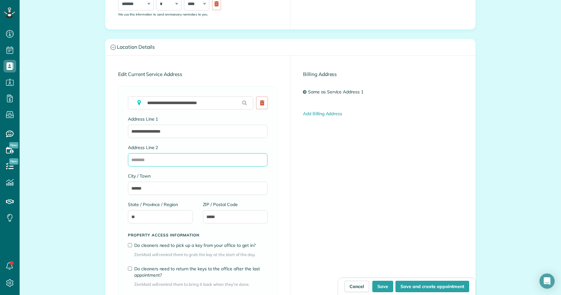
click at [161, 158] on input "Address Line 2" at bounding box center [198, 159] width 140 height 13
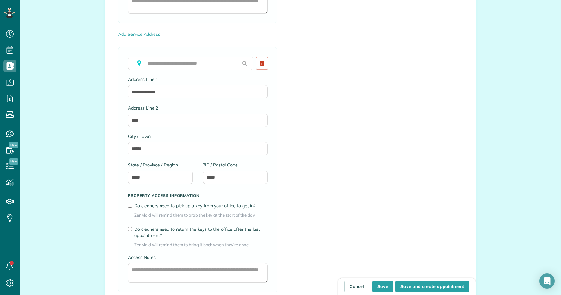
scroll to position [722, 0]
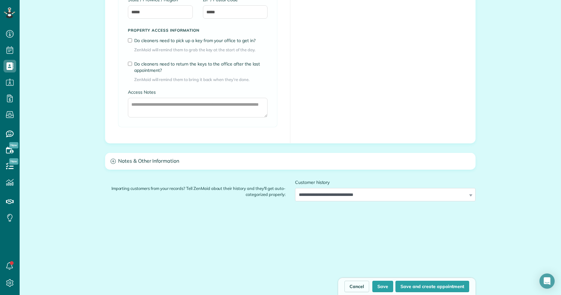
type input "****"
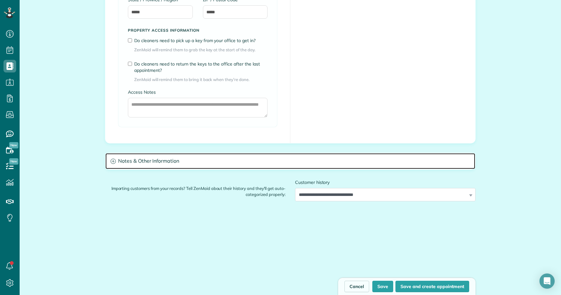
click at [163, 158] on h3 "Notes & Other Information" at bounding box center [290, 161] width 370 height 16
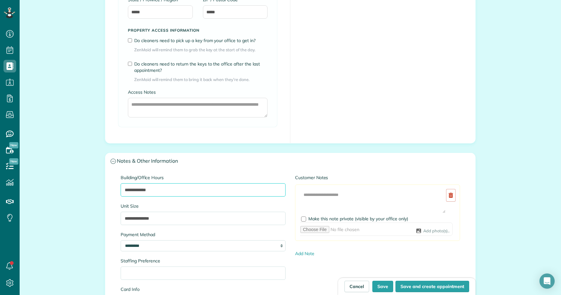
drag, startPoint x: 162, startPoint y: 190, endPoint x: 117, endPoint y: 192, distance: 45.3
click at [117, 192] on div "**********" at bounding box center [203, 270] width 174 height 193
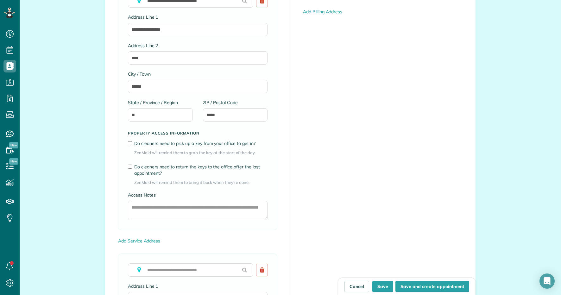
scroll to position [287, 0]
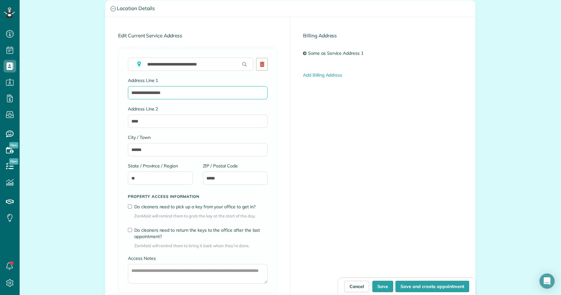
drag, startPoint x: 183, startPoint y: 92, endPoint x: 128, endPoint y: 94, distance: 55.1
click at [128, 94] on div "**********" at bounding box center [197, 170] width 159 height 245
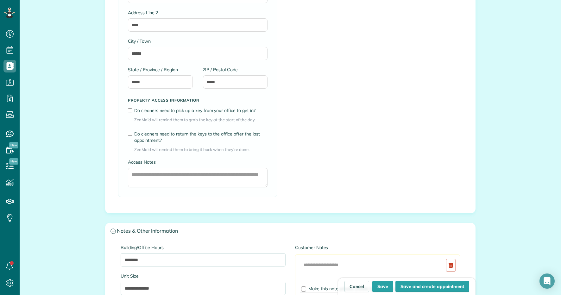
scroll to position [671, 0]
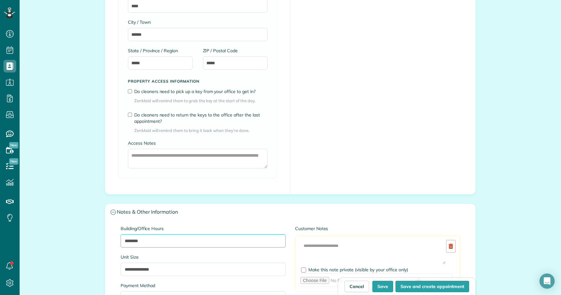
drag, startPoint x: 150, startPoint y: 239, endPoint x: 126, endPoint y: 239, distance: 23.7
click at [126, 239] on input "********" at bounding box center [203, 240] width 165 height 13
type input "*"
type input "**********"
click at [382, 286] on button "Save" at bounding box center [382, 286] width 21 height 11
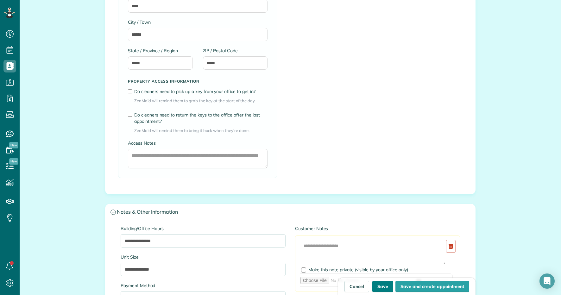
type input "**********"
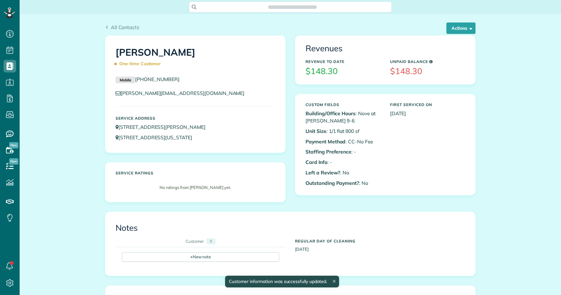
scroll to position [3, 3]
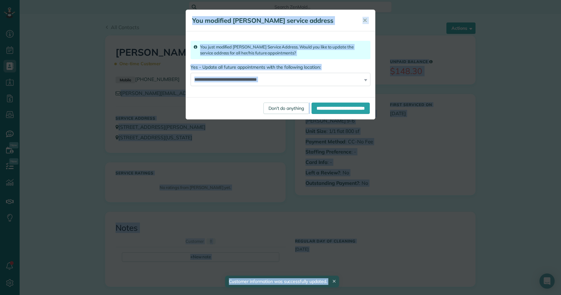
drag, startPoint x: 177, startPoint y: 80, endPoint x: 134, endPoint y: 80, distance: 43.4
click at [134, 80] on body "Dashboard Scheduling Calendar View List View Dispatch View - Weekly scheduling …" at bounding box center [280, 147] width 561 height 295
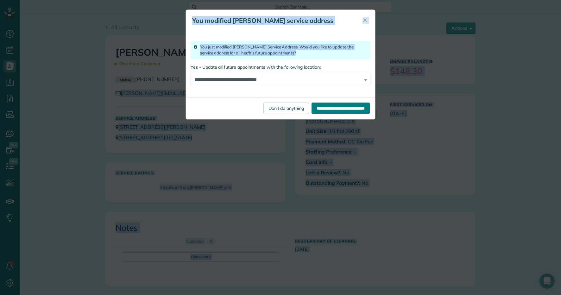
click at [312, 104] on input "**********" at bounding box center [340, 108] width 58 height 11
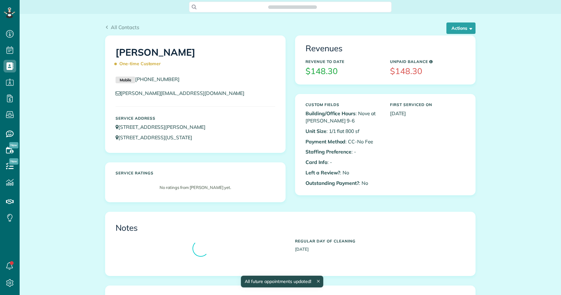
scroll to position [3, 3]
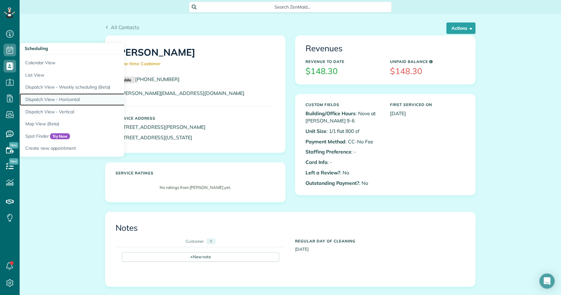
click at [61, 103] on link "Dispatch View - Horizontal" at bounding box center [99, 99] width 158 height 12
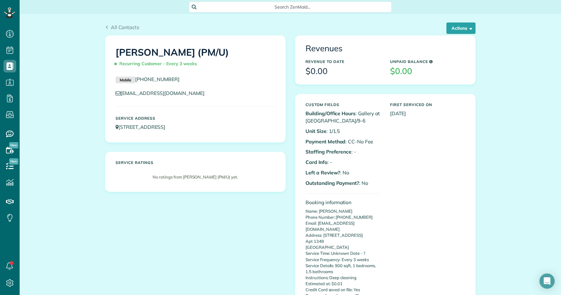
scroll to position [3, 3]
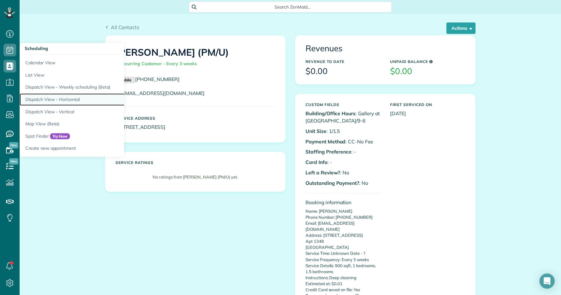
click at [58, 96] on link "Dispatch View - Horizontal" at bounding box center [99, 99] width 158 height 12
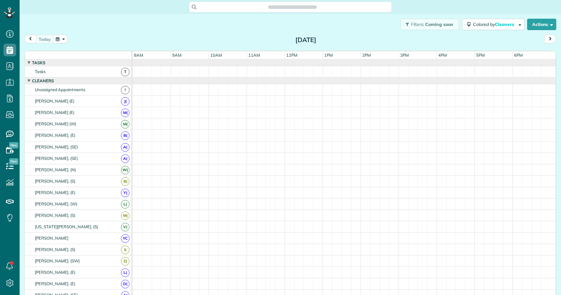
scroll to position [3, 3]
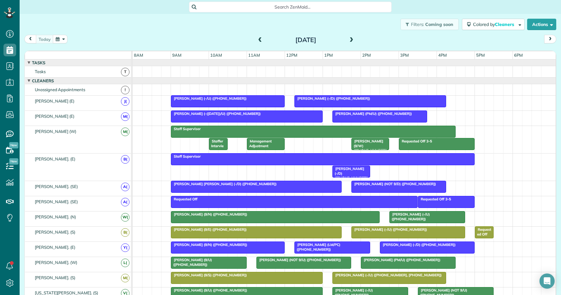
click at [348, 40] on span at bounding box center [351, 40] width 7 height 6
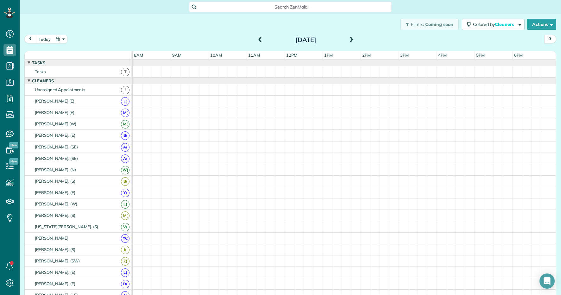
click at [348, 40] on span at bounding box center [351, 40] width 7 height 6
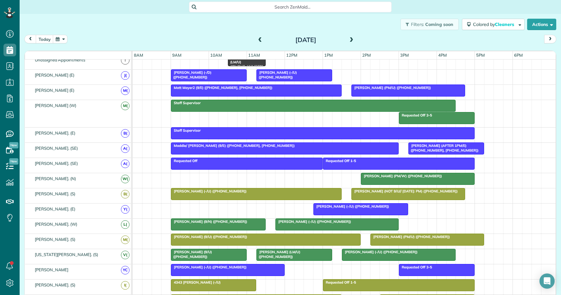
scroll to position [0, 0]
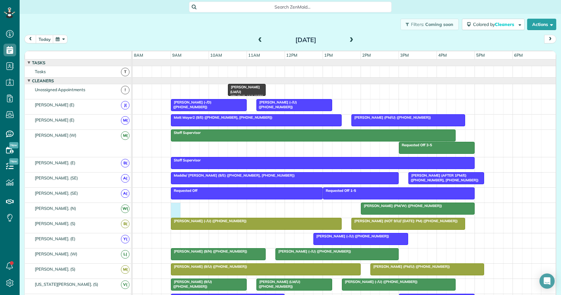
click at [175, 207] on div "Brieana Fletcher (PM/W) (+19729555041)" at bounding box center [344, 210] width 423 height 15
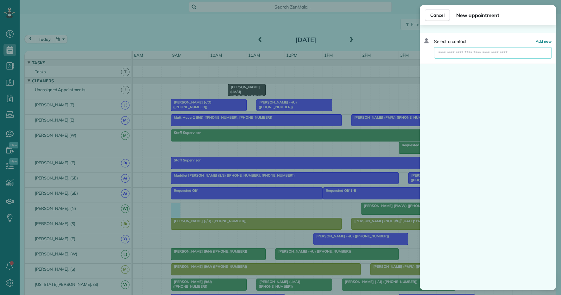
click at [451, 53] on input "text" at bounding box center [493, 52] width 118 height 11
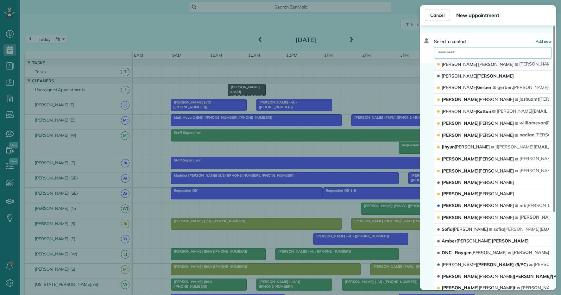
type input "*********"
click at [497, 69] on button "Bobby Lee lee @clousebrown.com" at bounding box center [493, 65] width 118 height 12
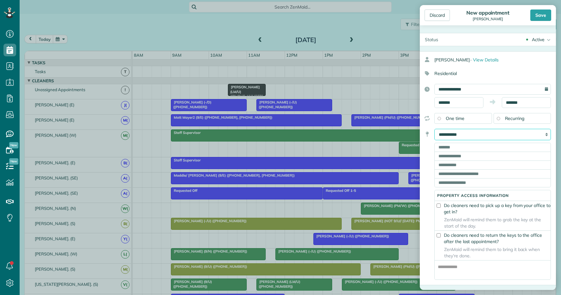
click at [467, 135] on select "**********" at bounding box center [492, 134] width 116 height 11
select select "*******"
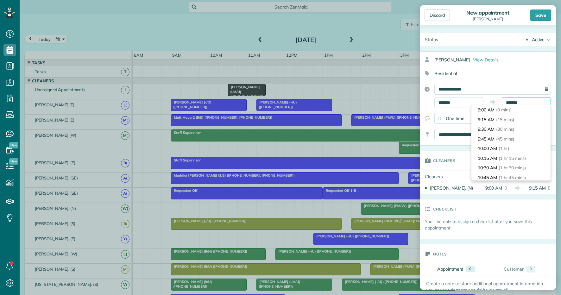
click at [519, 103] on input "*******" at bounding box center [526, 102] width 49 height 11
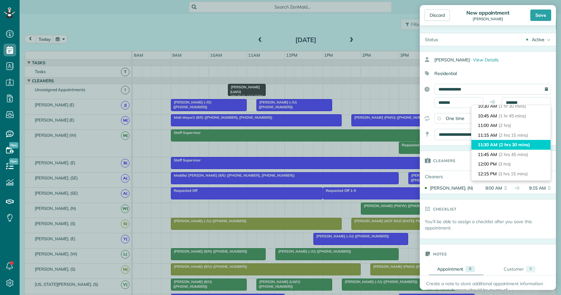
type input "********"
click at [516, 145] on span "(2 hrs 30 mins)" at bounding box center [514, 145] width 31 height 6
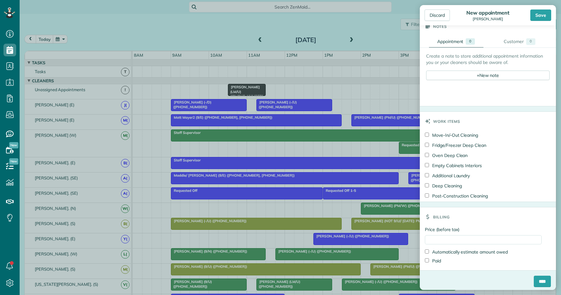
scroll to position [231, 0]
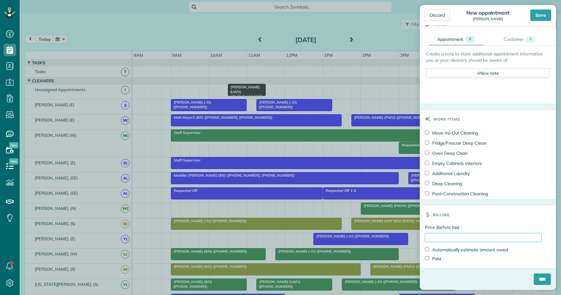
click at [450, 235] on input "Price (before tax)" at bounding box center [483, 237] width 117 height 9
type input "**"
click at [463, 205] on div "Billing Price (before tax) ** Automatically estimate amount owed Paid" at bounding box center [488, 237] width 136 height 64
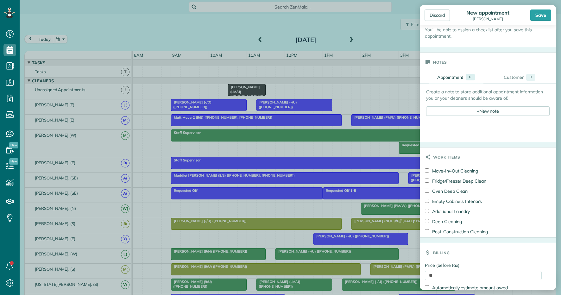
click at [481, 116] on div "Create a note to store additional appointment information you or your cleaners …" at bounding box center [487, 107] width 123 height 36
click at [479, 111] on span "+" at bounding box center [478, 111] width 3 height 6
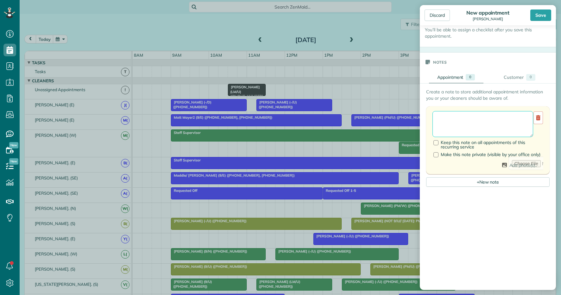
click at [477, 113] on textarea at bounding box center [482, 124] width 101 height 26
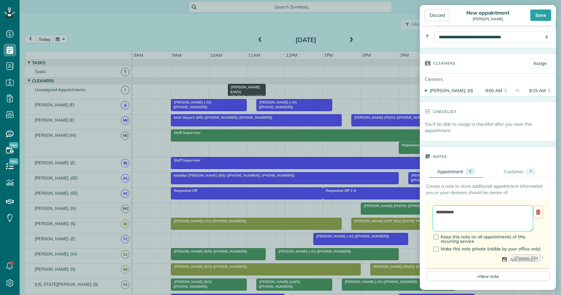
scroll to position [60, 0]
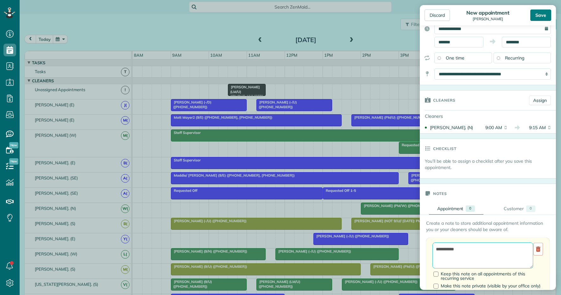
type textarea "**********"
click at [543, 12] on div "Save" at bounding box center [540, 14] width 21 height 11
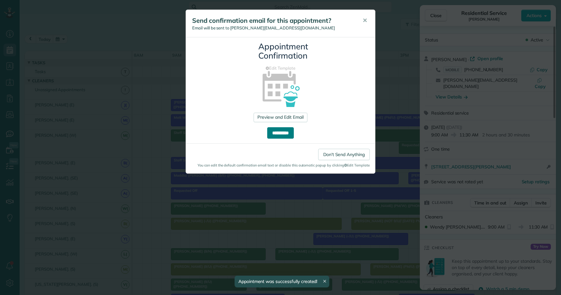
click at [285, 130] on input "**********" at bounding box center [280, 132] width 27 height 11
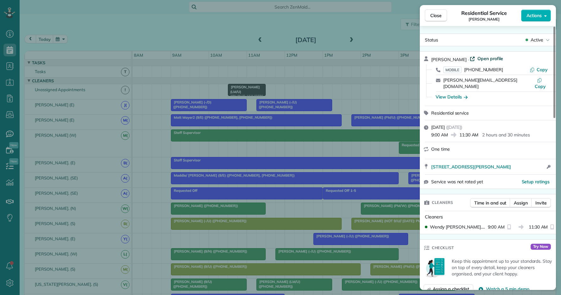
click at [477, 56] on span "Open profile" at bounding box center [490, 58] width 26 height 6
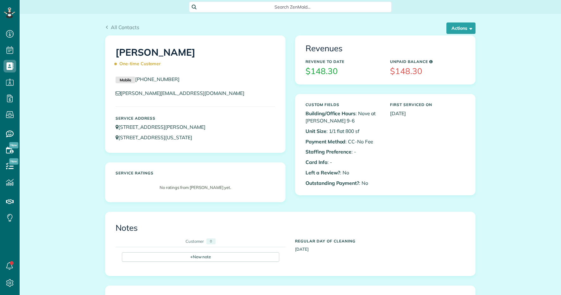
scroll to position [3, 3]
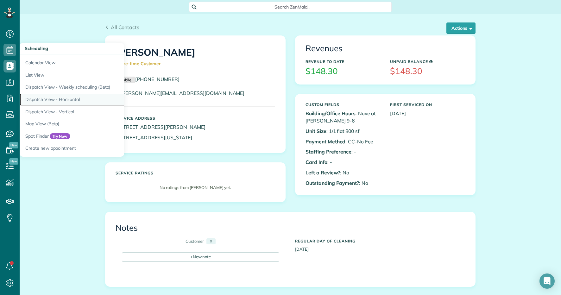
click at [61, 98] on link "Dispatch View - Horizontal" at bounding box center [99, 99] width 158 height 12
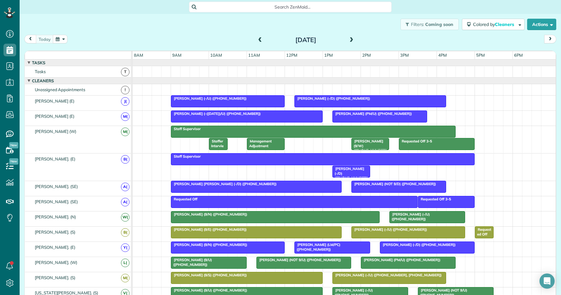
scroll to position [87, 0]
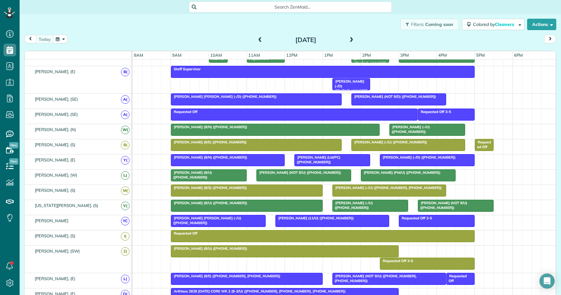
click at [195, 222] on div at bounding box center [218, 220] width 94 height 11
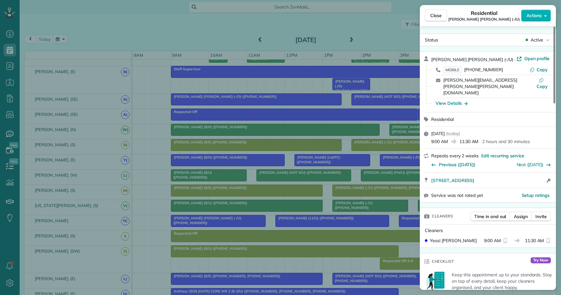
drag, startPoint x: 501, startPoint y: 69, endPoint x: 461, endPoint y: 71, distance: 40.9
click at [461, 71] on div "MOBILE (612) 385-4780" at bounding box center [486, 69] width 86 height 6
click at [43, 81] on div "Close Residential Rocio Madera Holgado (-/U) Actions Status Active Rocio Madera…" at bounding box center [280, 147] width 561 height 295
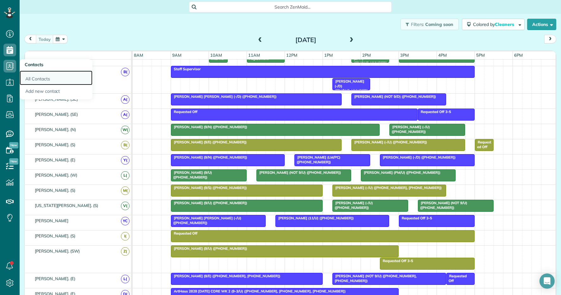
click at [38, 73] on link "All Contacts" at bounding box center [56, 78] width 73 height 15
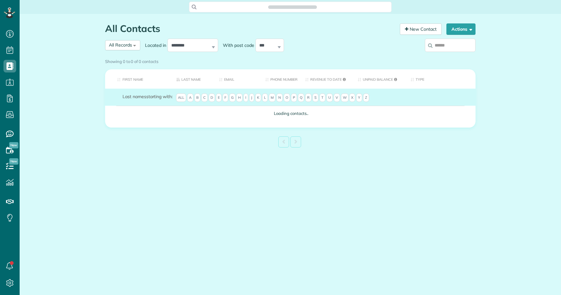
scroll to position [3, 3]
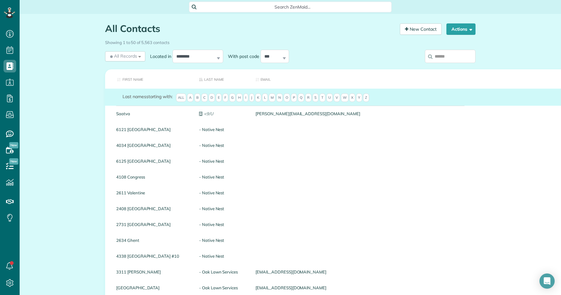
click at [448, 59] on input "search" at bounding box center [450, 56] width 51 height 13
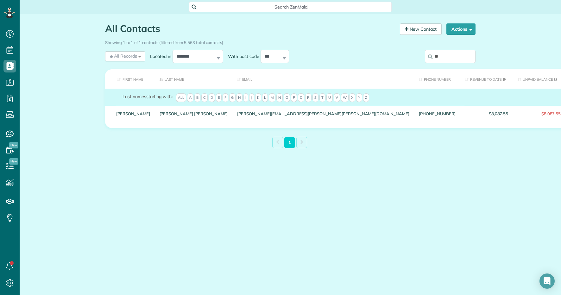
type input "*"
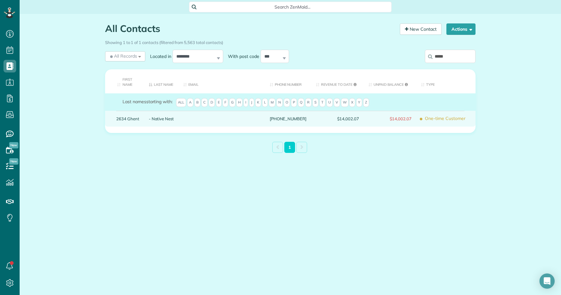
type input "*****"
click at [137, 120] on link "2634 Ghent" at bounding box center [127, 118] width 23 height 4
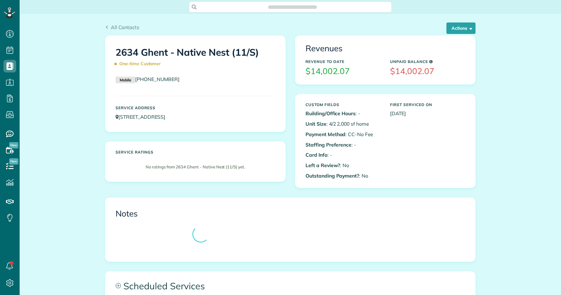
scroll to position [3, 3]
click at [472, 26] on button "Actions" at bounding box center [460, 27] width 29 height 11
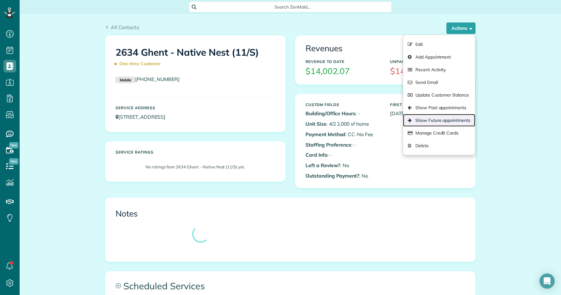
click at [441, 123] on link "Show Future appointments" at bounding box center [439, 120] width 72 height 13
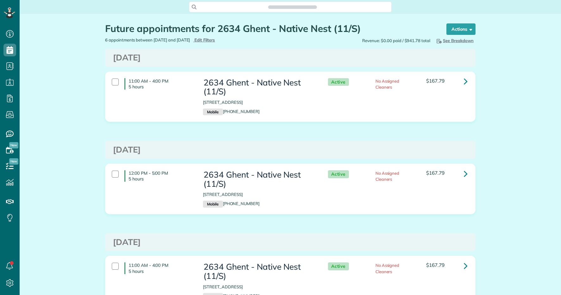
scroll to position [3, 3]
click at [468, 83] on link at bounding box center [465, 81] width 13 height 13
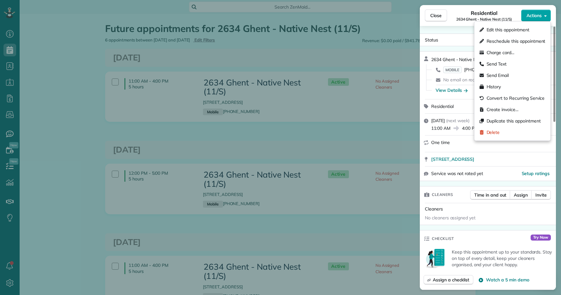
click at [539, 14] on span "Actions" at bounding box center [533, 15] width 15 height 6
click at [497, 125] on div "Duplicate this appointment" at bounding box center [512, 120] width 71 height 11
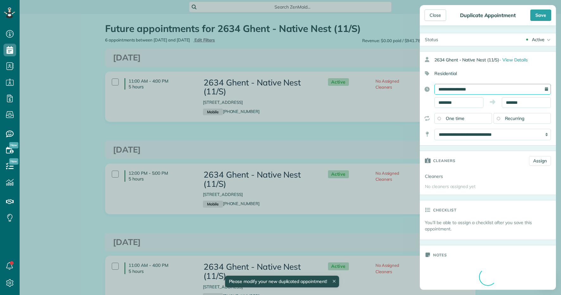
click at [492, 87] on input "**********" at bounding box center [492, 89] width 116 height 11
click at [466, 130] on link "9" at bounding box center [464, 131] width 10 height 10
type input "**********"
click at [539, 20] on div "Save" at bounding box center [540, 14] width 21 height 11
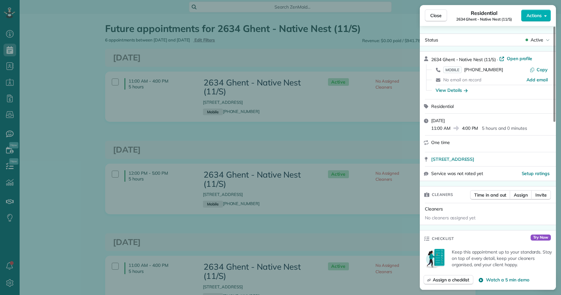
click at [29, 66] on div "Close Residential 2634 Ghent - Native Nest (11/S) Actions Status Active 2634 Gh…" at bounding box center [280, 147] width 561 height 295
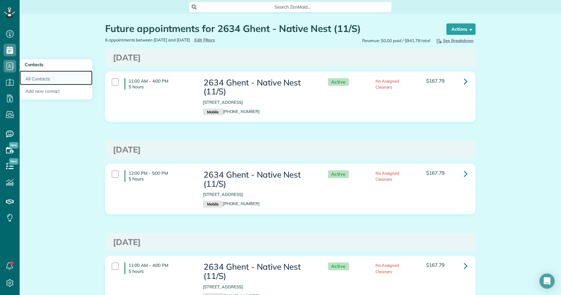
click at [38, 80] on link "All Contacts" at bounding box center [56, 78] width 73 height 15
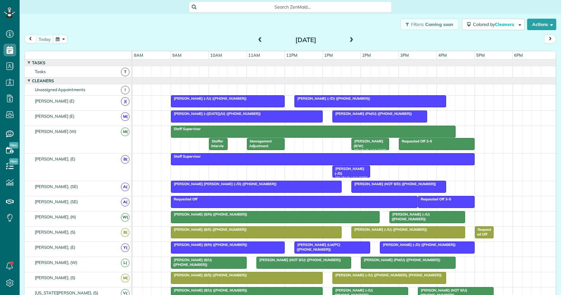
scroll to position [3, 3]
click at [62, 45] on div "[DATE] [DATE]" at bounding box center [290, 41] width 532 height 12
click at [62, 42] on button "button" at bounding box center [60, 39] width 15 height 9
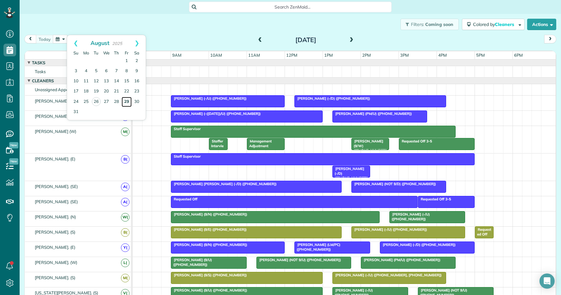
click at [128, 104] on link "29" at bounding box center [127, 102] width 10 height 10
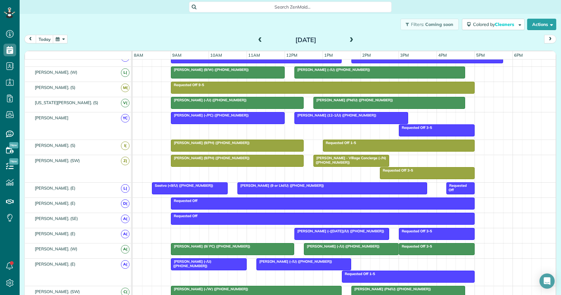
scroll to position [0, 0]
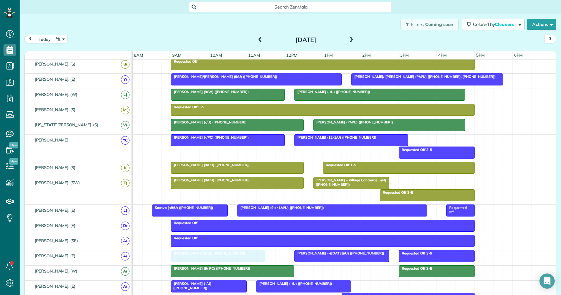
drag, startPoint x: 313, startPoint y: 270, endPoint x: 185, endPoint y: 260, distance: 128.9
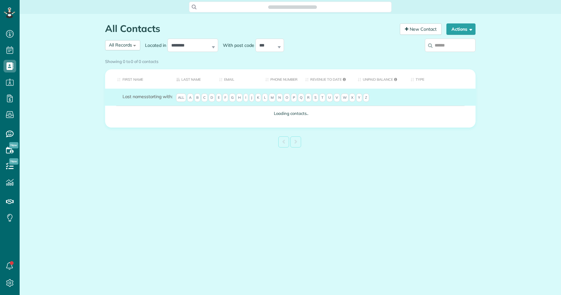
scroll to position [3, 3]
click at [447, 52] on input "search" at bounding box center [450, 45] width 51 height 13
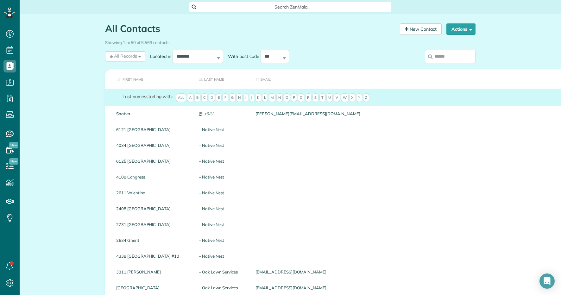
click at [442, 61] on input "search" at bounding box center [450, 56] width 51 height 13
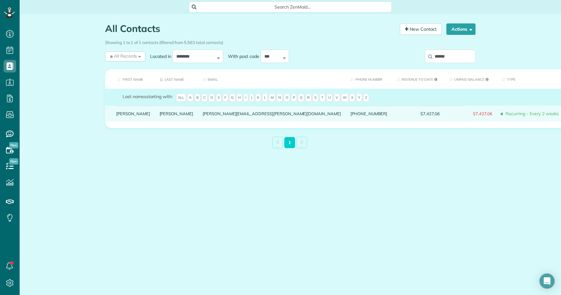
type input "******"
click at [160, 116] on link "Wasinger" at bounding box center [177, 113] width 34 height 4
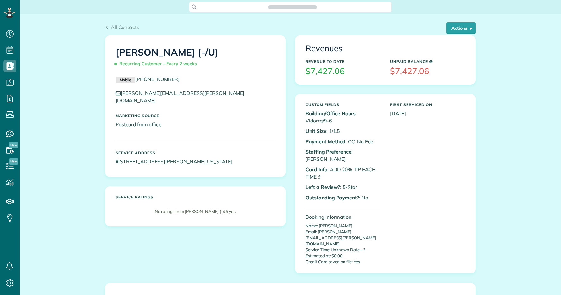
scroll to position [3, 3]
click at [459, 32] on button "Actions" at bounding box center [460, 27] width 29 height 11
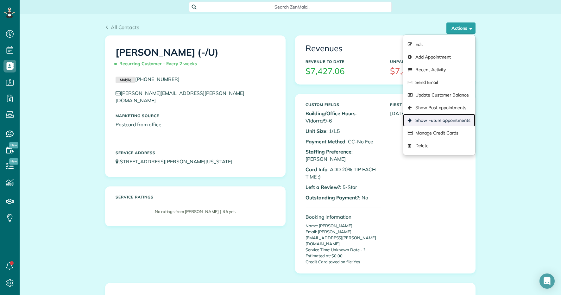
click at [437, 117] on link "Show Future appointments" at bounding box center [439, 120] width 72 height 13
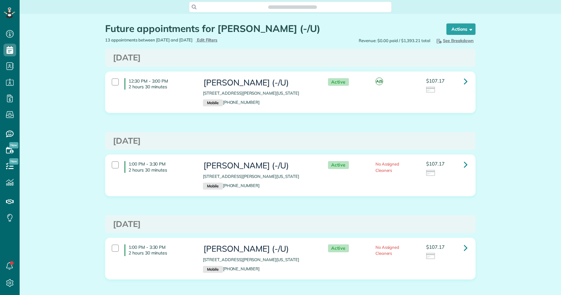
scroll to position [3, 3]
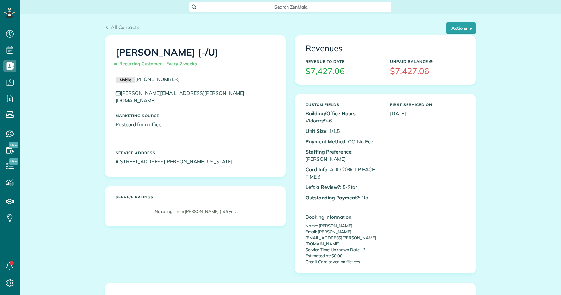
scroll to position [3, 3]
click at [461, 27] on button "Actions" at bounding box center [460, 27] width 29 height 11
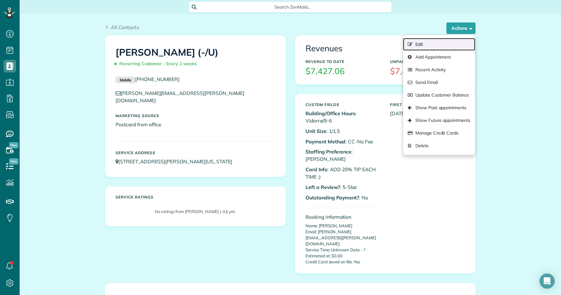
click at [441, 45] on link "Edit" at bounding box center [439, 44] width 72 height 13
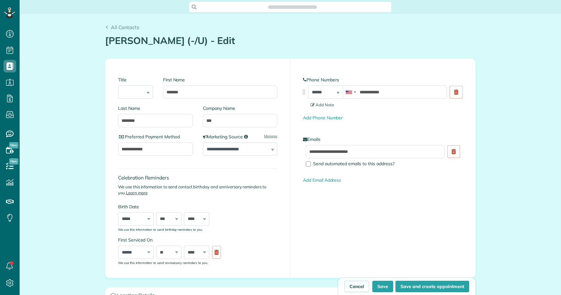
type input "**********"
click at [208, 119] on input "***" at bounding box center [240, 120] width 75 height 13
type input "***"
click at [382, 289] on button "Save" at bounding box center [382, 286] width 21 height 11
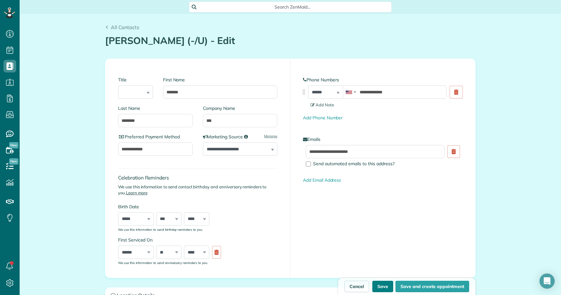
type input "**********"
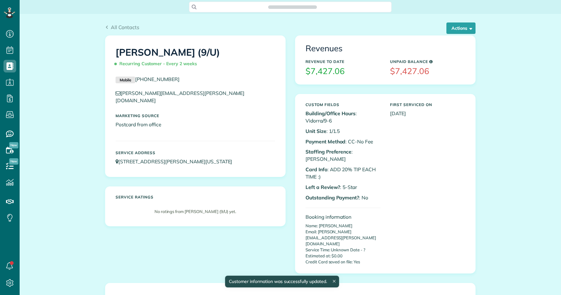
scroll to position [3, 3]
click at [456, 33] on button "Actions" at bounding box center [460, 27] width 29 height 11
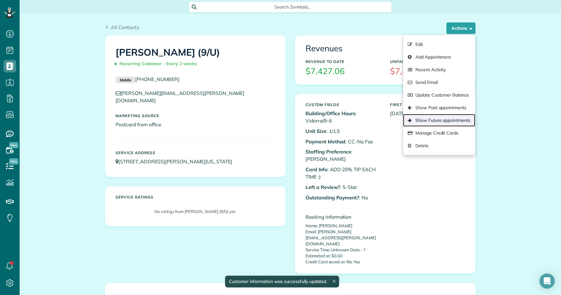
click at [428, 116] on link "Show Future appointments" at bounding box center [439, 120] width 72 height 13
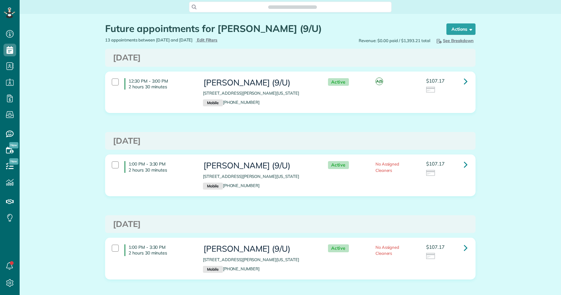
scroll to position [3, 3]
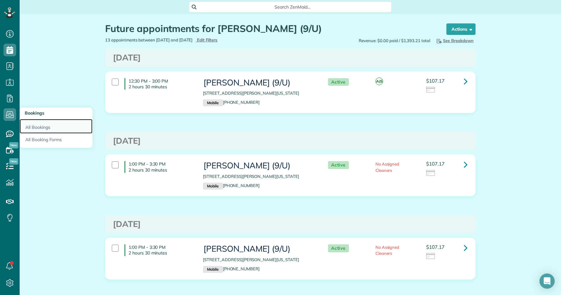
click at [40, 126] on link "All Bookings" at bounding box center [56, 126] width 73 height 15
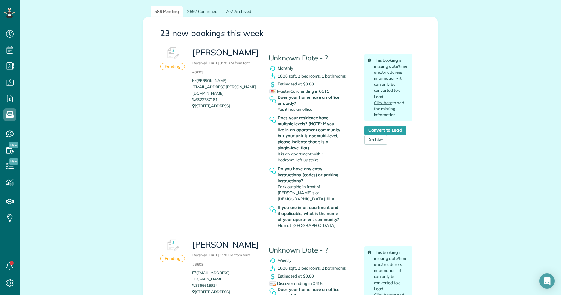
scroll to position [75, 0]
drag, startPoint x: 222, startPoint y: 89, endPoint x: 196, endPoint y: 86, distance: 25.4
click at [196, 97] on li "6822287181" at bounding box center [225, 100] width 67 height 6
copy link "6822287181"
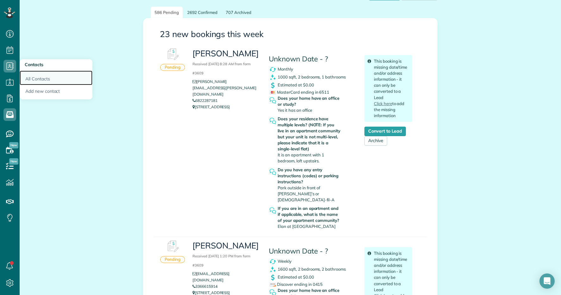
click at [30, 82] on link "All Contacts" at bounding box center [56, 78] width 73 height 15
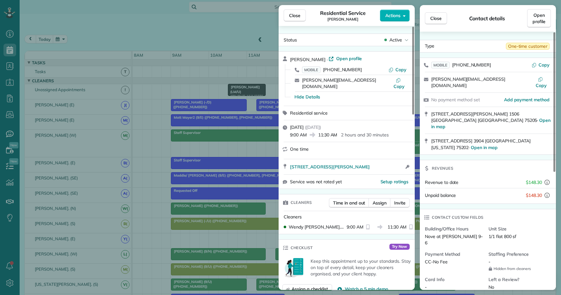
click at [115, 8] on div "Close Residential Service Bobby Lee Actions Status Active Bobby Lee · Open prof…" at bounding box center [280, 147] width 561 height 295
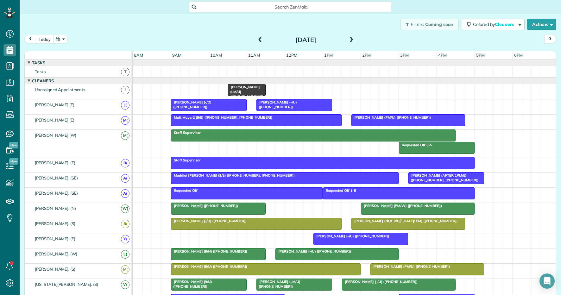
click at [46, 40] on button "today" at bounding box center [45, 39] width 18 height 9
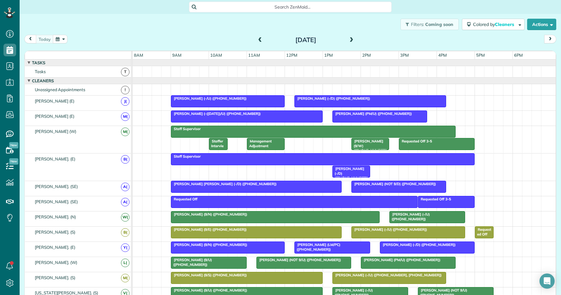
click at [218, 100] on span "[PERSON_NAME] (-/U) ([PHONE_NUMBER])" at bounding box center [209, 98] width 76 height 4
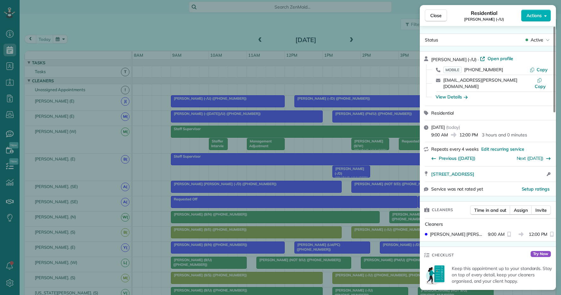
scroll to position [201, 0]
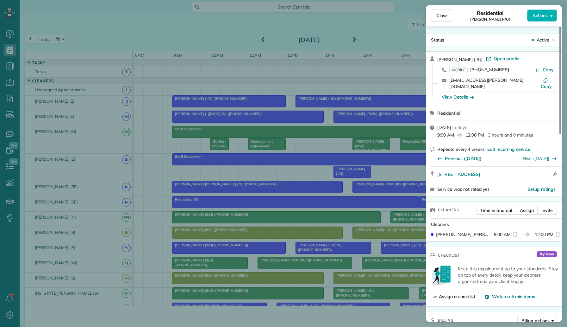
scroll to position [327, 20]
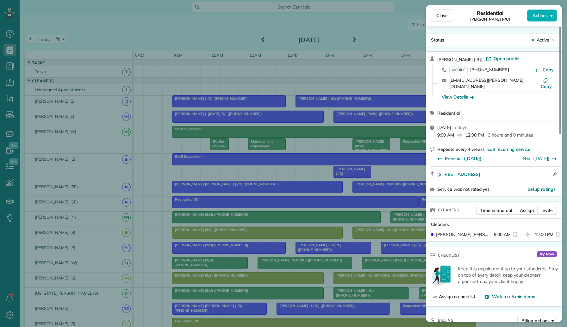
click at [8, 114] on div "Close Residential [PERSON_NAME] (-/U) Actions Status Active [PERSON_NAME] (-/U)…" at bounding box center [283, 163] width 567 height 327
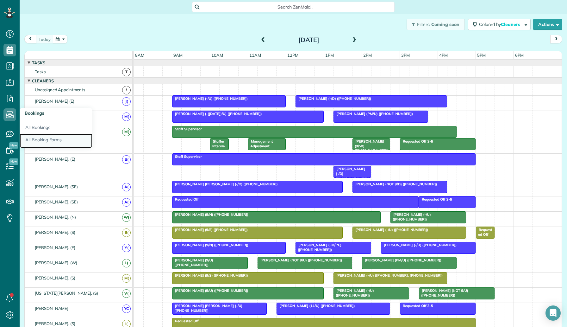
click at [48, 135] on link "All Booking Forms" at bounding box center [56, 141] width 73 height 15
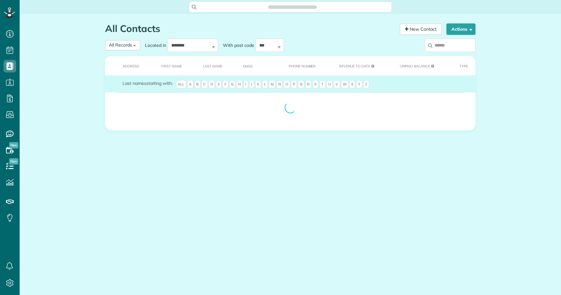
scroll to position [3, 3]
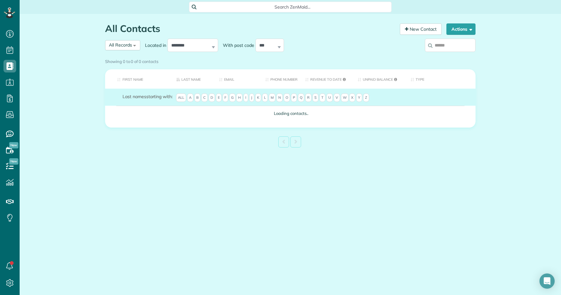
click at [445, 48] on input "search" at bounding box center [450, 45] width 51 height 13
paste input "**********"
type input "**********"
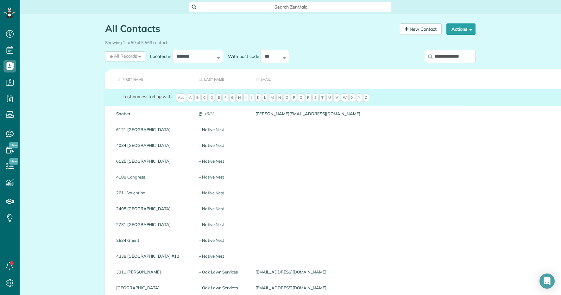
click at [449, 57] on input "**********" at bounding box center [450, 56] width 51 height 13
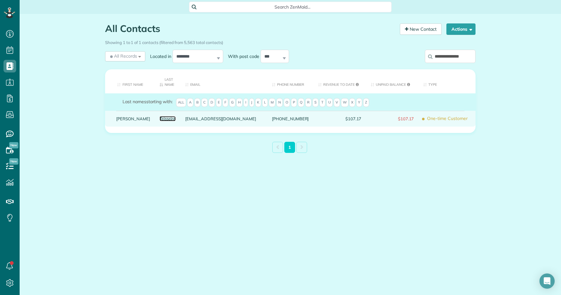
click at [160, 118] on link "Teisseire" at bounding box center [168, 118] width 16 height 4
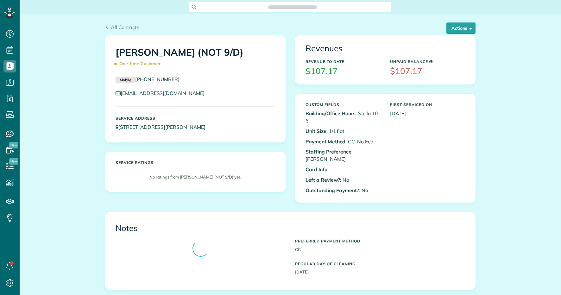
scroll to position [3, 3]
click at [451, 31] on button "Actions" at bounding box center [460, 27] width 29 height 11
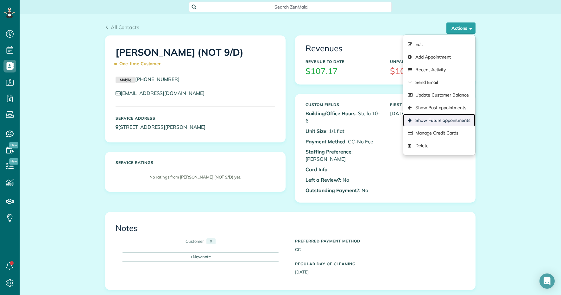
click at [432, 118] on link "Show Future appointments" at bounding box center [439, 120] width 72 height 13
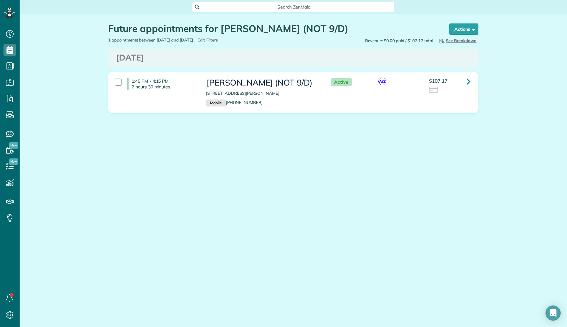
scroll to position [327, 20]
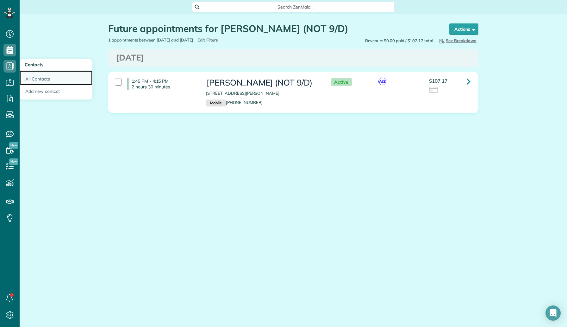
click at [33, 82] on link "All Contacts" at bounding box center [56, 78] width 73 height 15
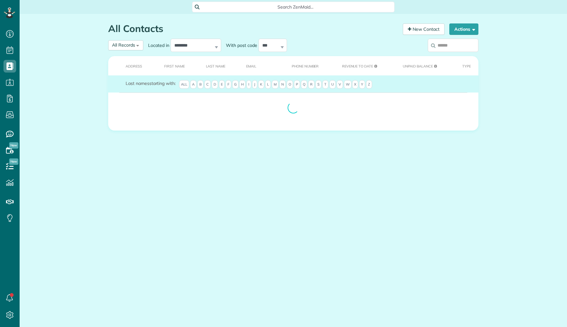
scroll to position [3, 3]
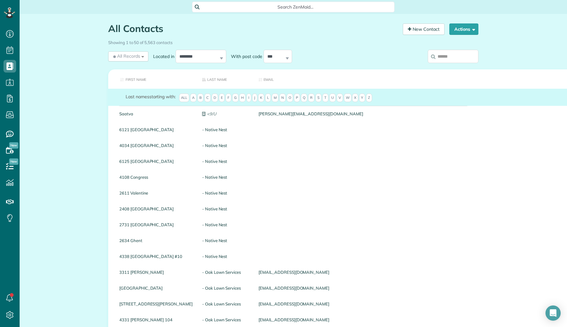
click at [441, 57] on input "search" at bounding box center [453, 56] width 51 height 13
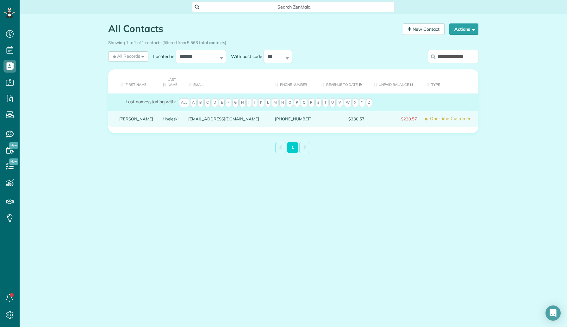
type input "**********"
click at [163, 118] on link "Hneleski" at bounding box center [171, 118] width 16 height 4
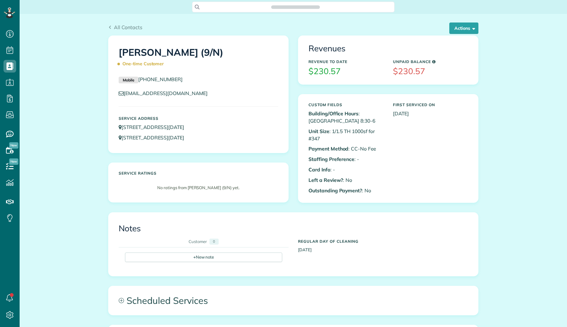
scroll to position [3, 3]
click at [464, 31] on button "Actions" at bounding box center [463, 27] width 29 height 11
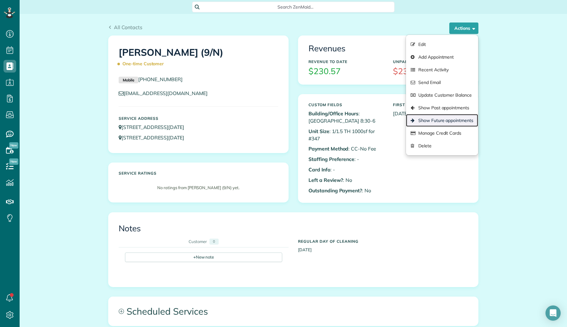
click at [438, 118] on link "Show Future appointments" at bounding box center [442, 120] width 72 height 13
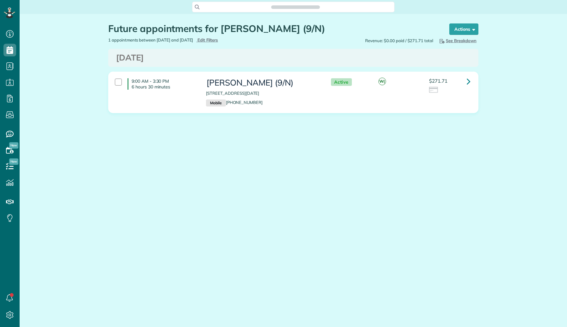
scroll to position [3, 3]
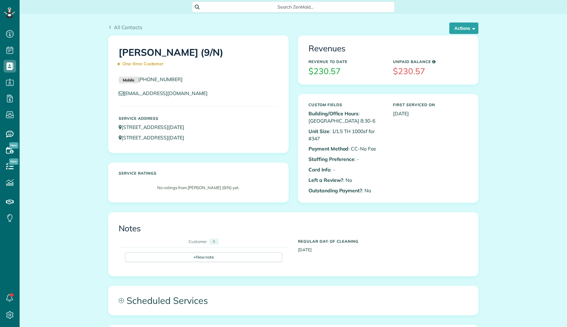
scroll to position [3, 3]
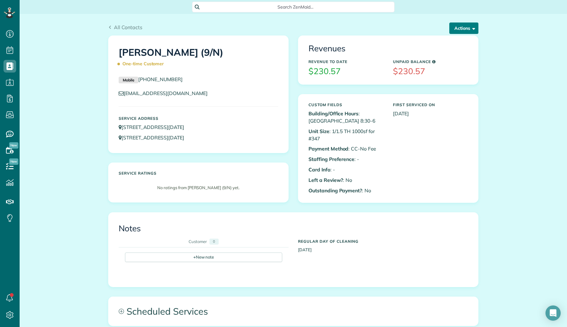
click at [466, 23] on button "Actions" at bounding box center [463, 27] width 29 height 11
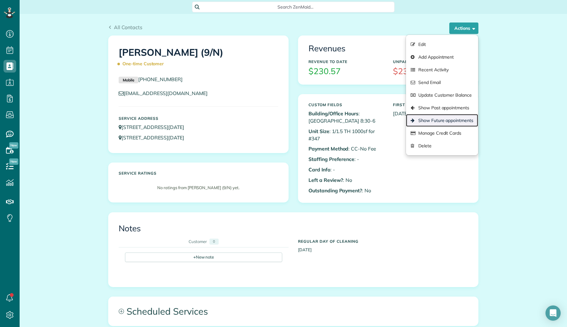
click at [440, 124] on link "Show Future appointments" at bounding box center [442, 120] width 72 height 13
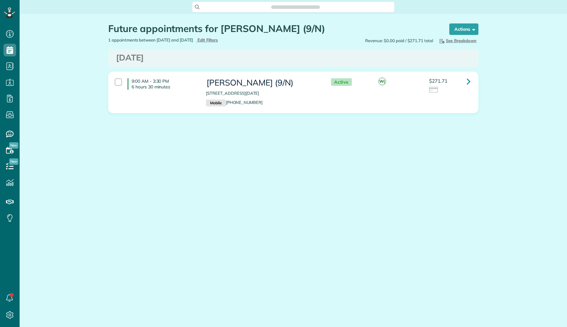
scroll to position [3, 3]
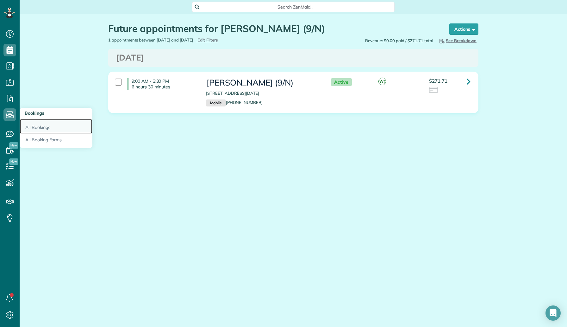
click at [31, 124] on link "All Bookings" at bounding box center [56, 126] width 73 height 15
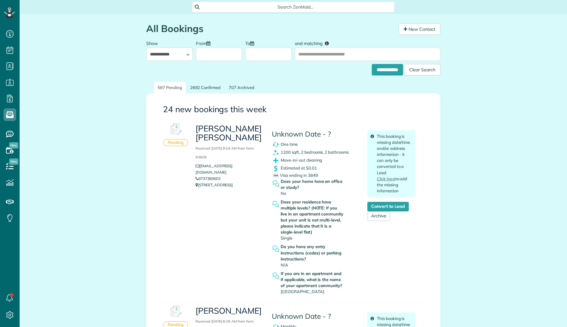
scroll to position [3, 3]
drag, startPoint x: 224, startPoint y: 163, endPoint x: 198, endPoint y: 162, distance: 25.7
click at [198, 175] on li "9737383602" at bounding box center [229, 178] width 67 height 6
copy link "9737383602"
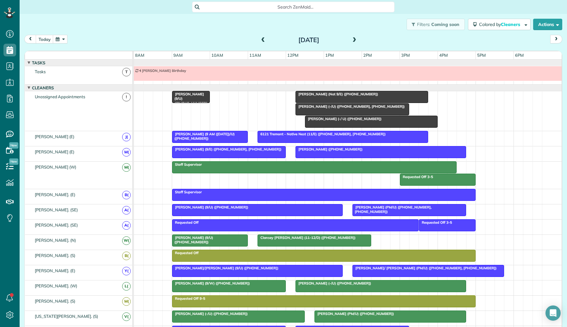
scroll to position [191, 0]
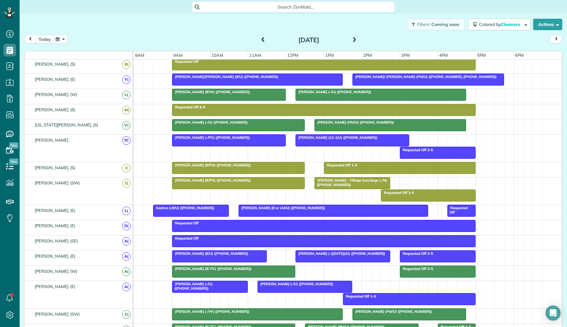
click at [44, 38] on button "today" at bounding box center [45, 39] width 18 height 9
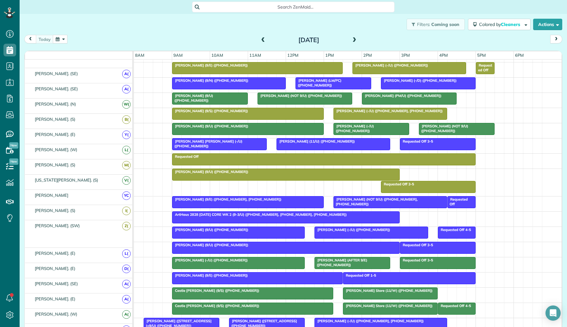
scroll to position [164, 0]
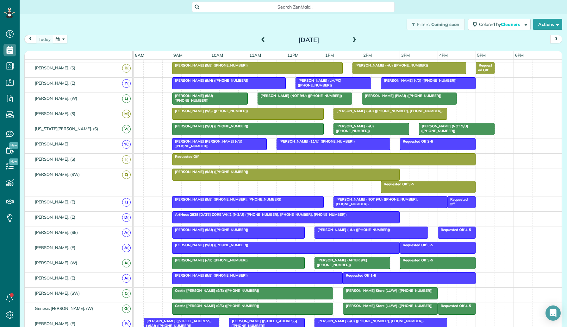
click at [354, 41] on span at bounding box center [354, 40] width 7 height 6
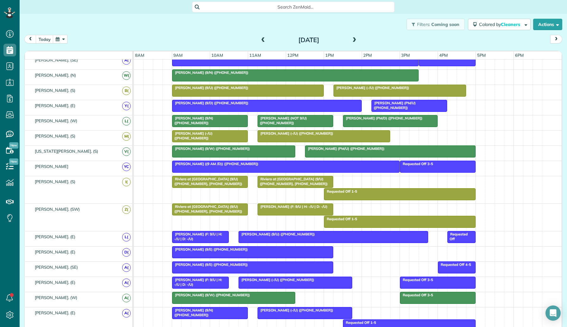
scroll to position [0, 0]
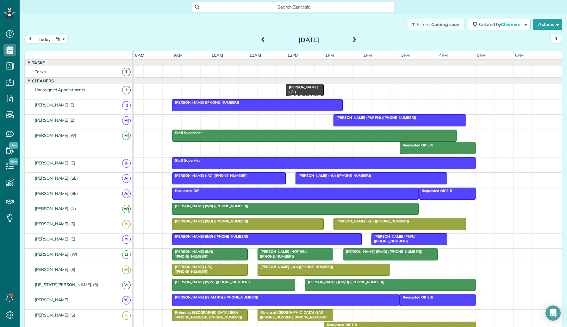
click at [222, 208] on div at bounding box center [295, 208] width 246 height 11
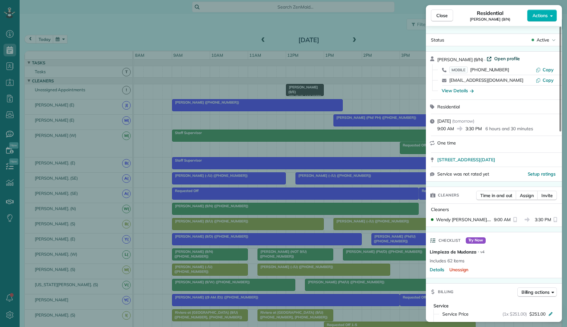
click at [498, 56] on span "Open profile" at bounding box center [507, 58] width 26 height 6
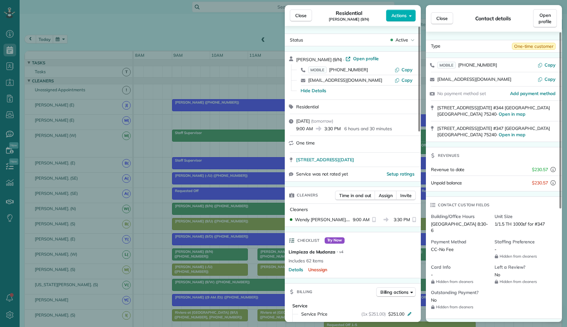
click at [122, 33] on div "Close Residential Tiffany Hneleski (9/N) Actions Status Active Tiffany Hneleski…" at bounding box center [283, 163] width 567 height 327
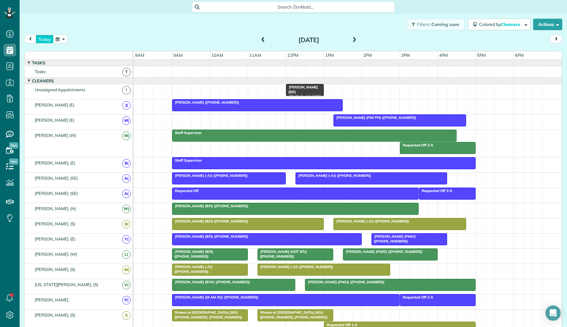
click at [45, 41] on button "today" at bounding box center [45, 39] width 18 height 9
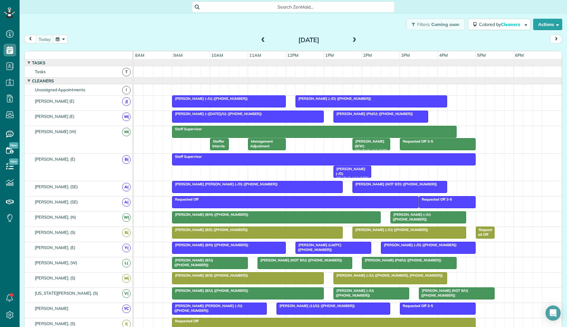
click at [357, 36] on span at bounding box center [354, 39] width 7 height 9
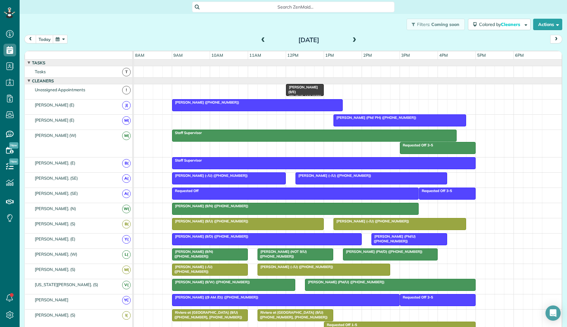
click at [268, 210] on div at bounding box center [295, 208] width 246 height 11
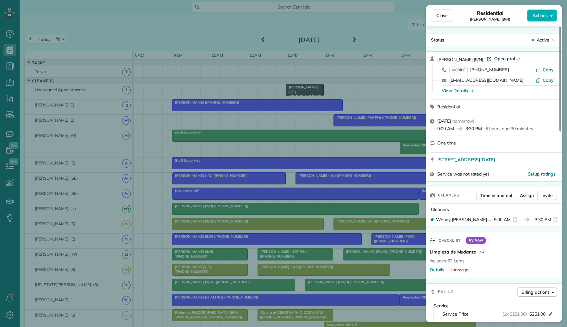
click at [502, 60] on span "Open profile" at bounding box center [507, 58] width 26 height 6
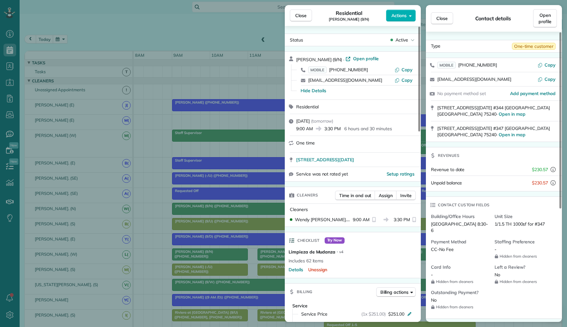
click at [99, 60] on div "Close Residential Tiffany Hneleski (9/N) Actions Status Active Tiffany Hneleski…" at bounding box center [283, 163] width 567 height 327
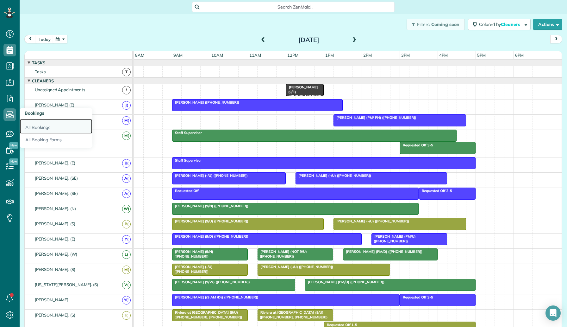
click at [45, 124] on link "All Bookings" at bounding box center [56, 126] width 73 height 15
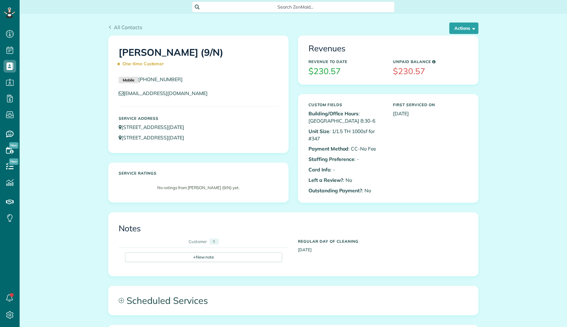
scroll to position [3, 3]
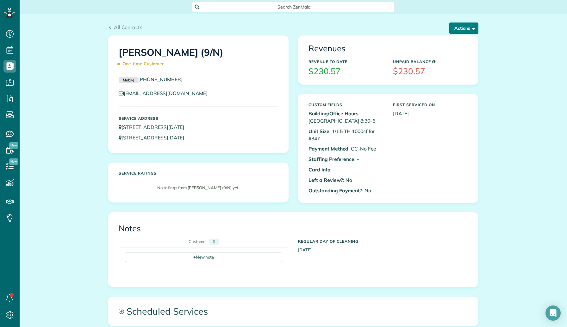
click at [462, 34] on button "Actions" at bounding box center [463, 27] width 29 height 11
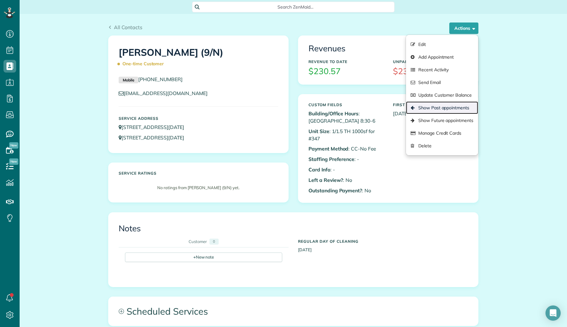
click at [443, 104] on link "Show Past appointments" at bounding box center [442, 107] width 72 height 13
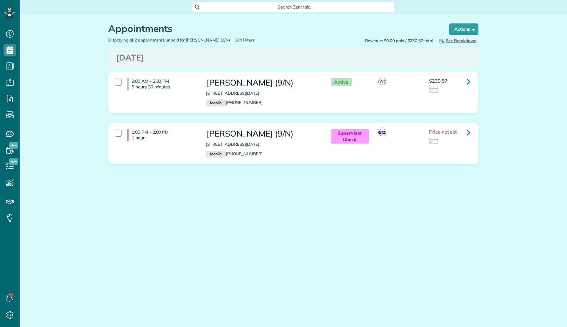
scroll to position [3, 3]
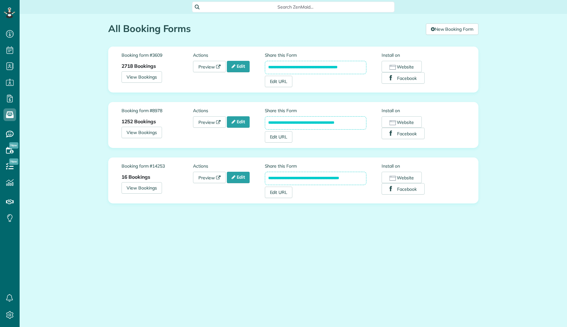
scroll to position [3, 3]
drag, startPoint x: 349, startPoint y: 121, endPoint x: 261, endPoint y: 124, distance: 88.4
click at [261, 124] on div "**********" at bounding box center [294, 124] width 344 height 35
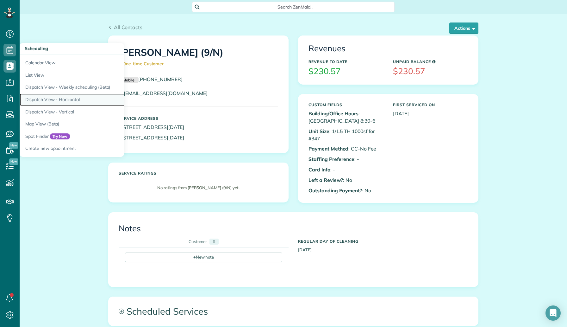
click at [64, 100] on link "Dispatch View - Horizontal" at bounding box center [99, 99] width 158 height 12
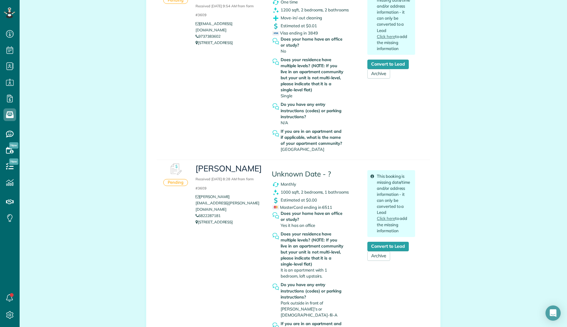
scroll to position [174, 0]
